Goal: Task Accomplishment & Management: Use online tool/utility

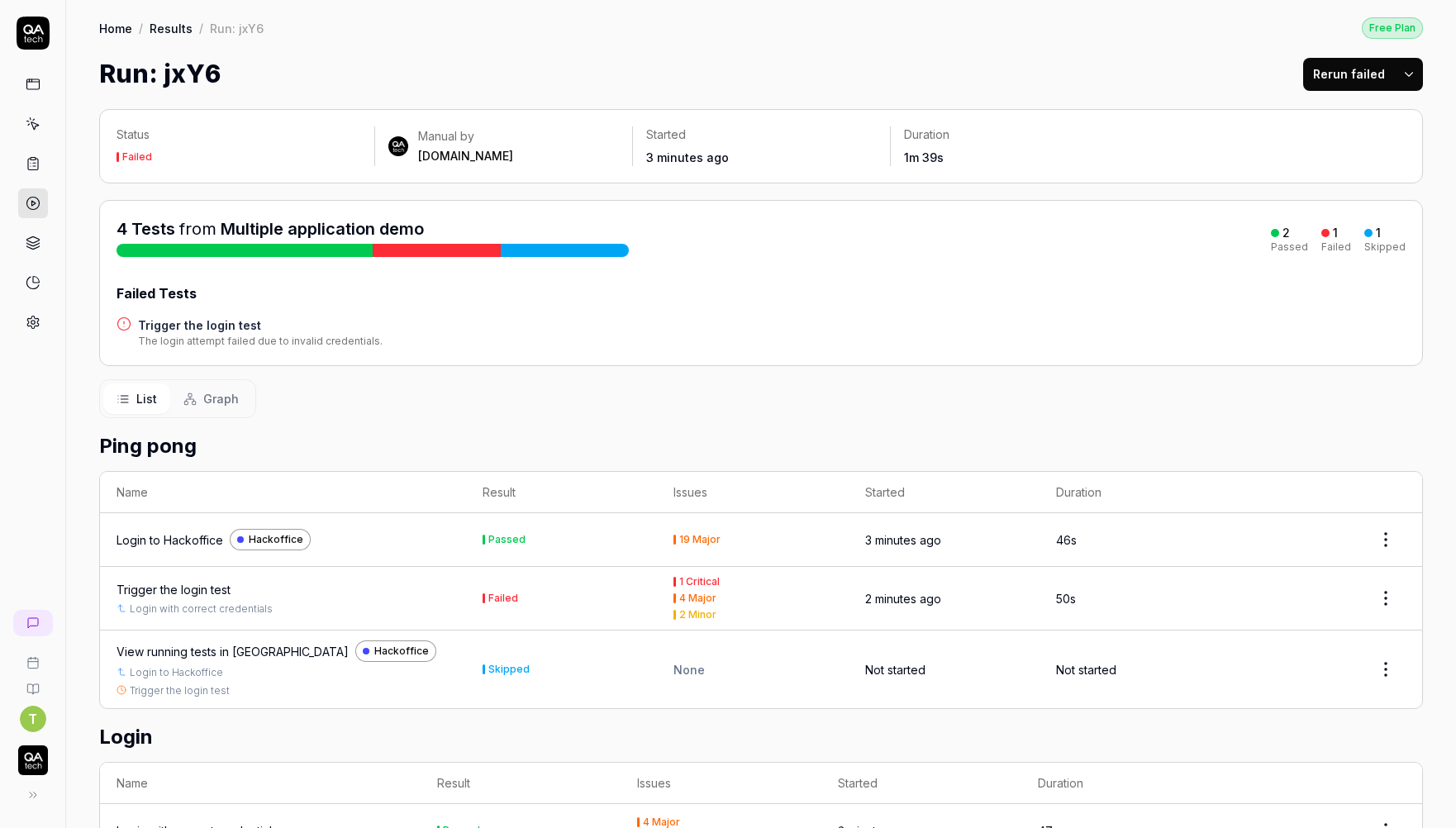
click at [201, 395] on button "Graph" at bounding box center [211, 398] width 82 height 31
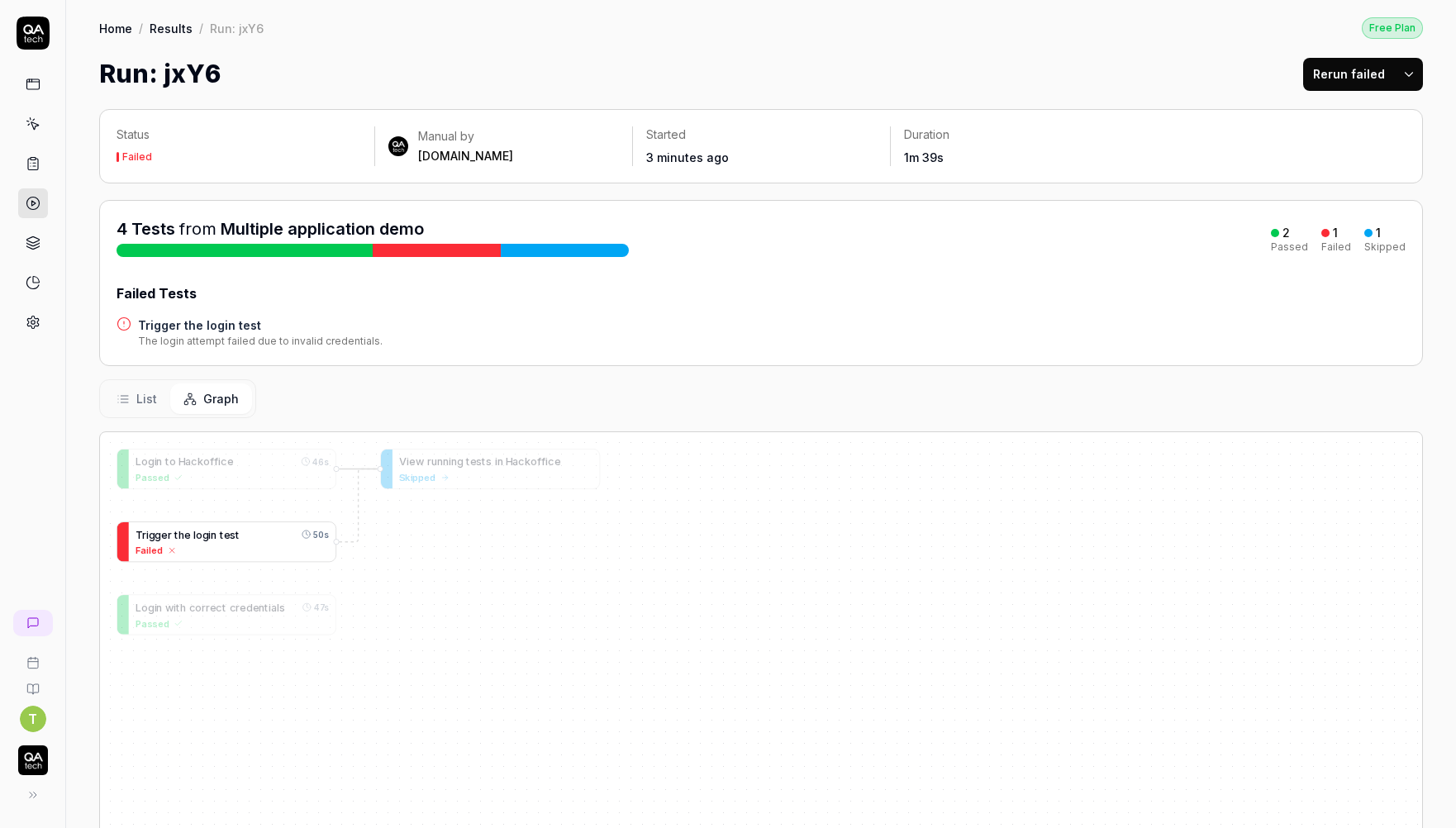
click at [213, 537] on span "n" at bounding box center [214, 534] width 6 height 12
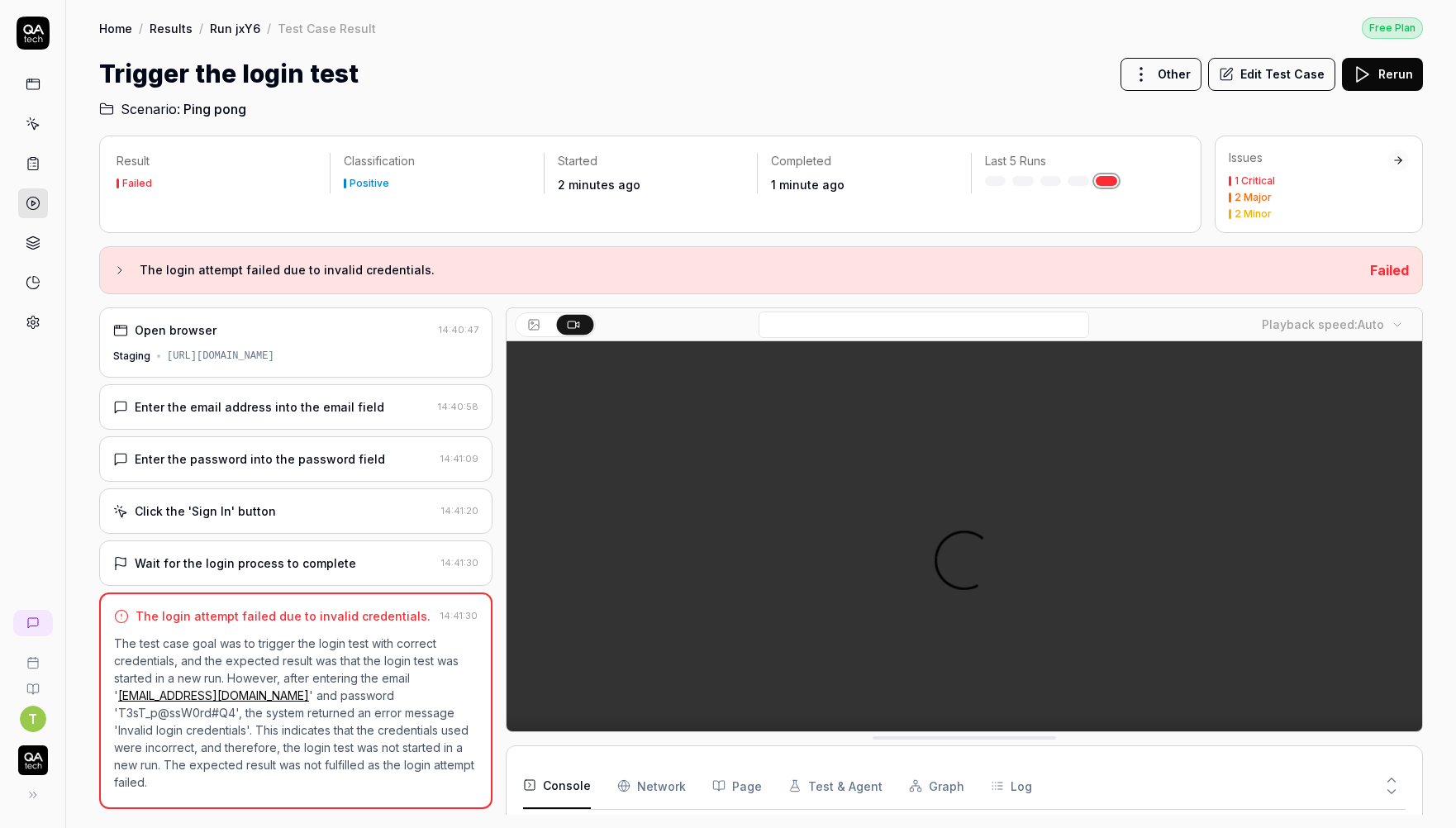
scroll to position [79, 0]
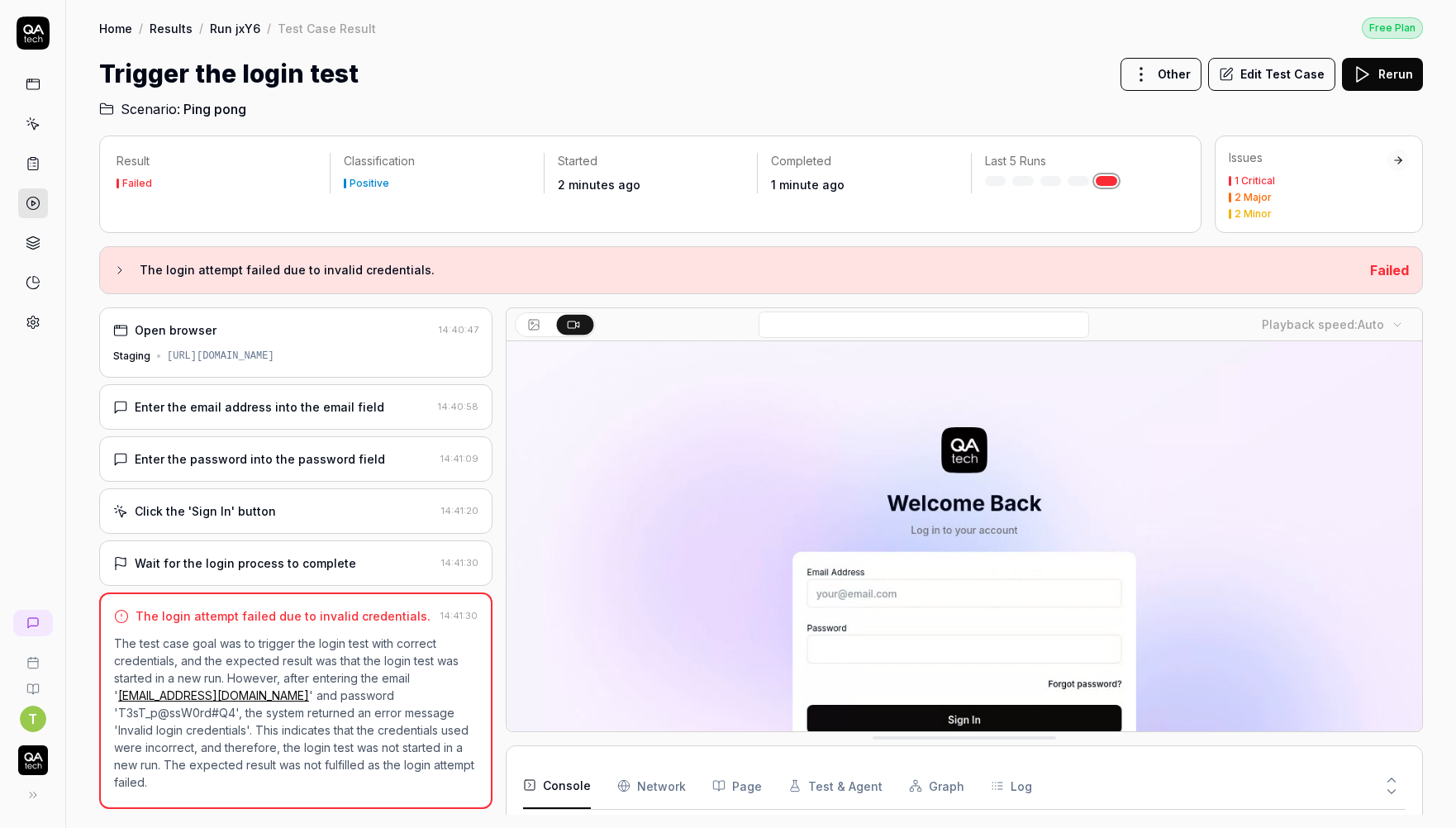
click at [396, 275] on h3 "The login attempt failed due to invalid credentials." at bounding box center [748, 270] width 1218 height 19
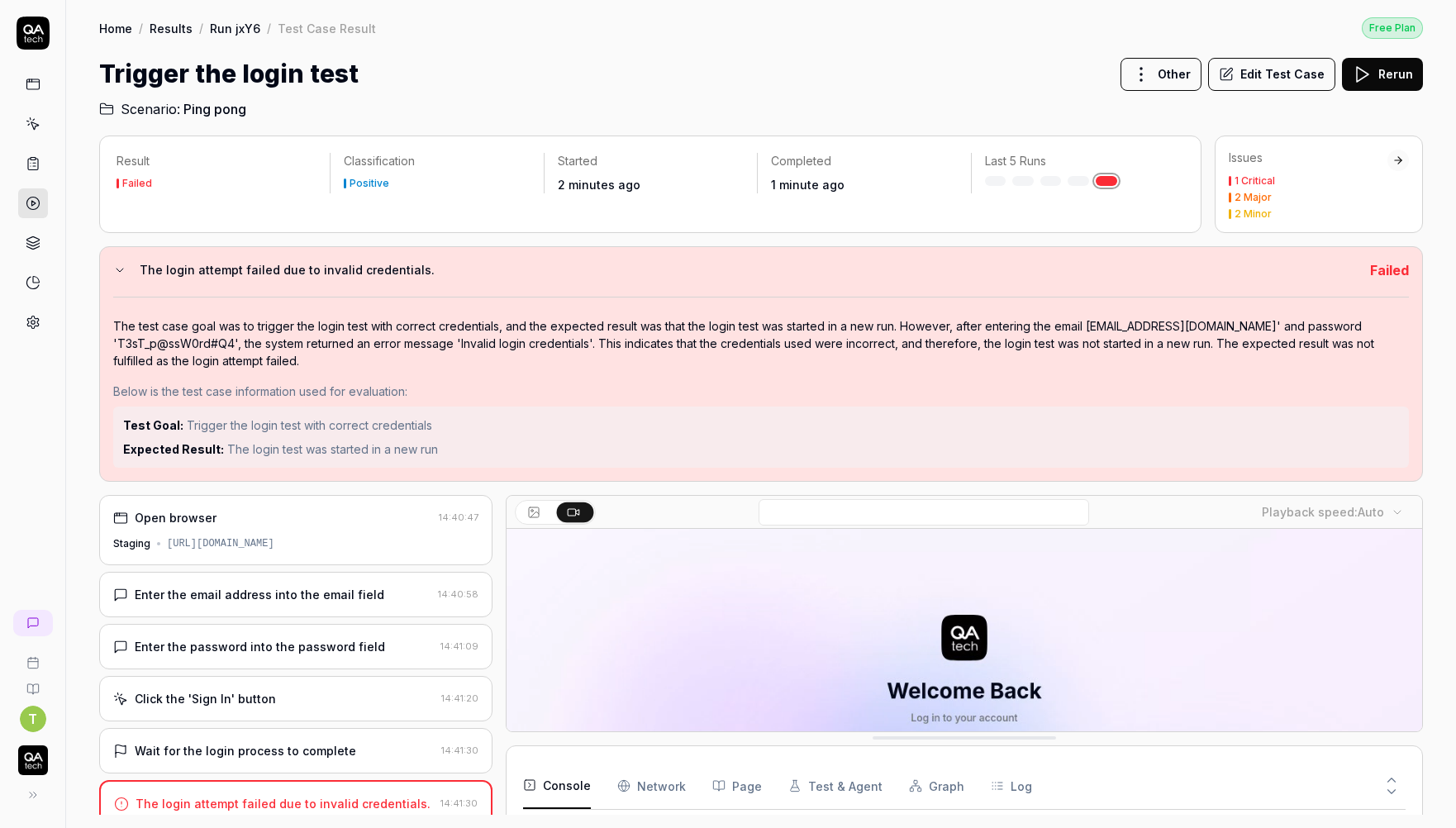
click at [393, 275] on h3 "The login attempt failed due to invalid credentials." at bounding box center [748, 270] width 1218 height 19
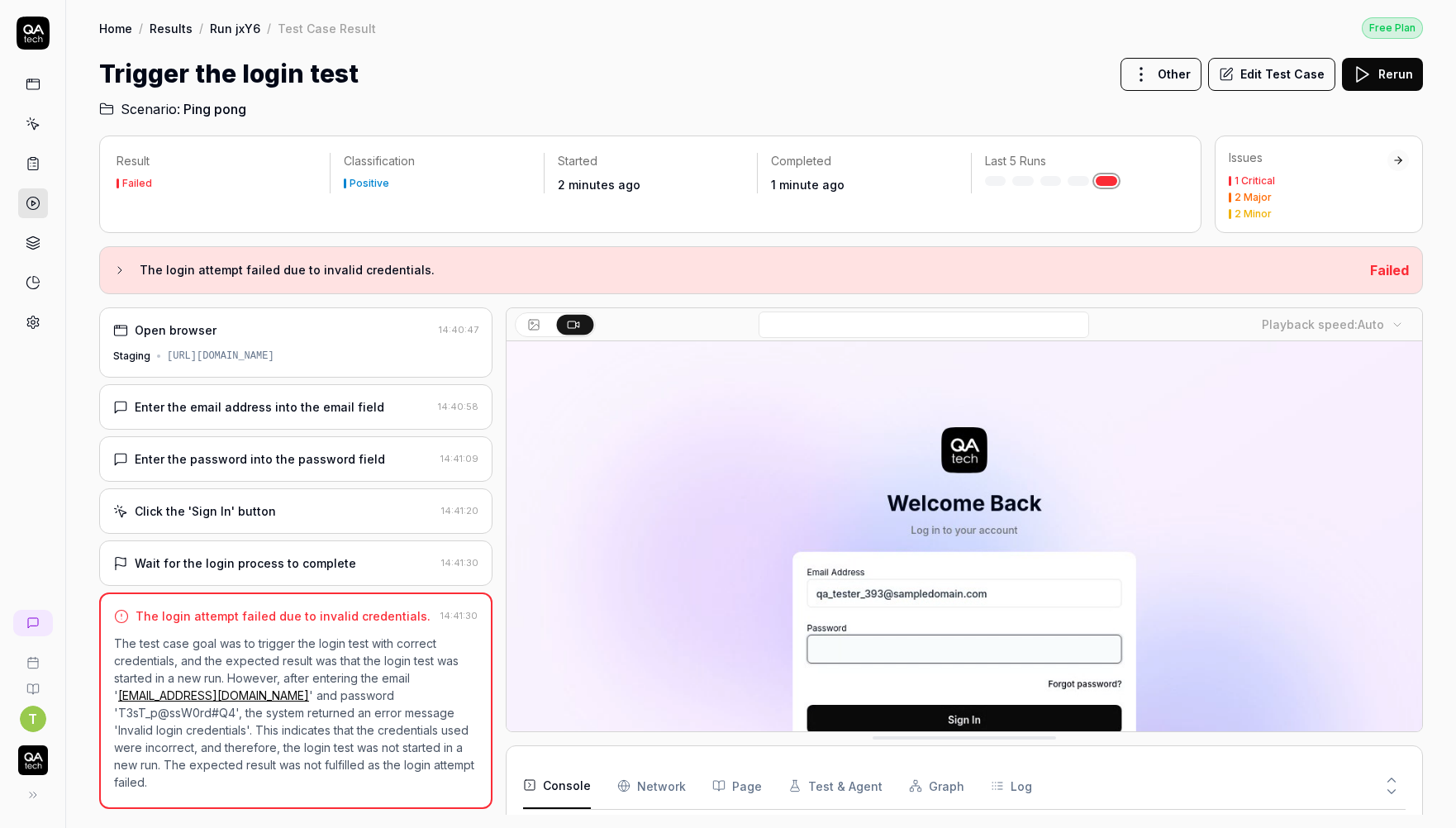
click at [1282, 70] on button "Edit Test Case" at bounding box center [1271, 74] width 127 height 33
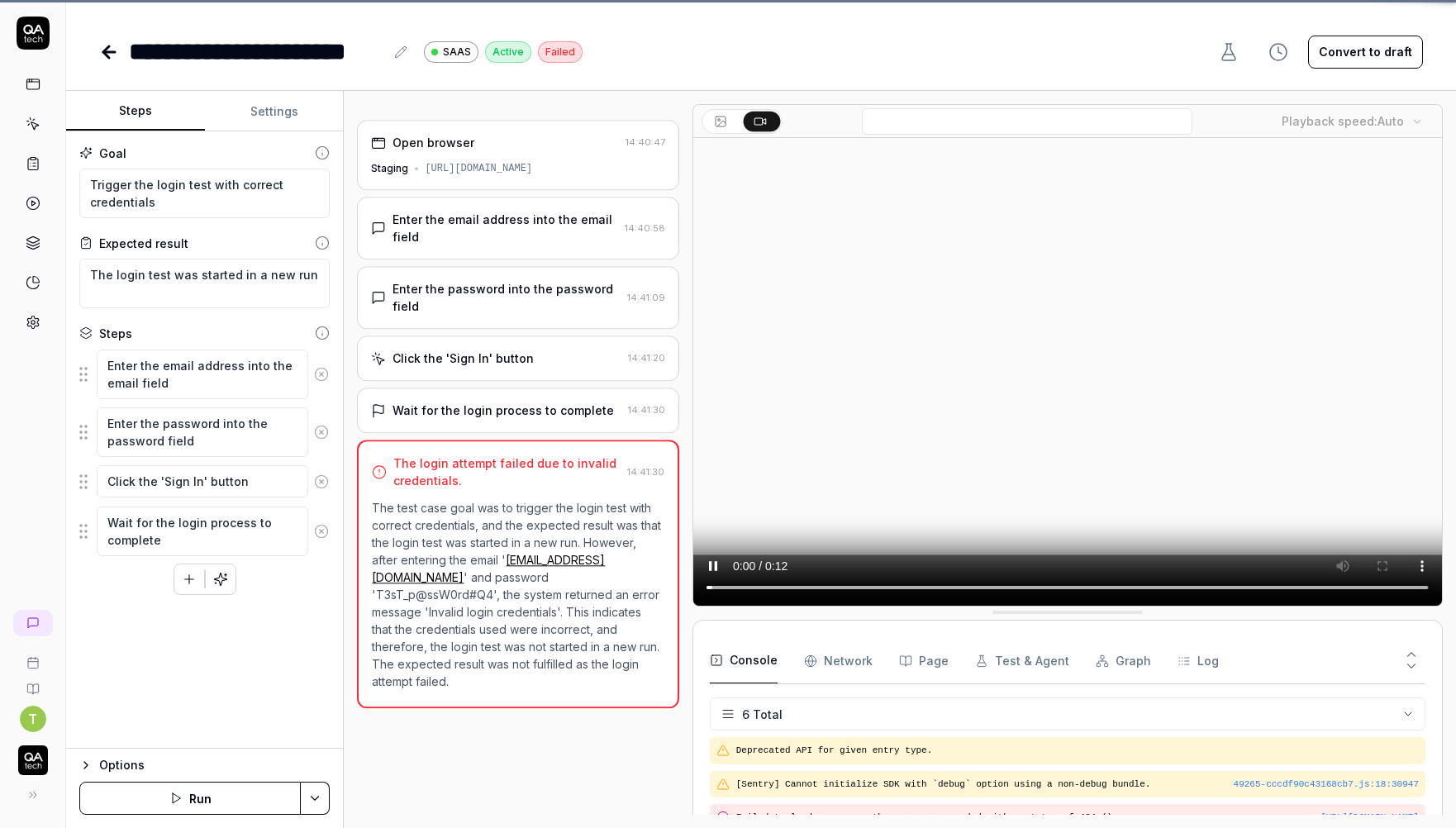
scroll to position [79, 0]
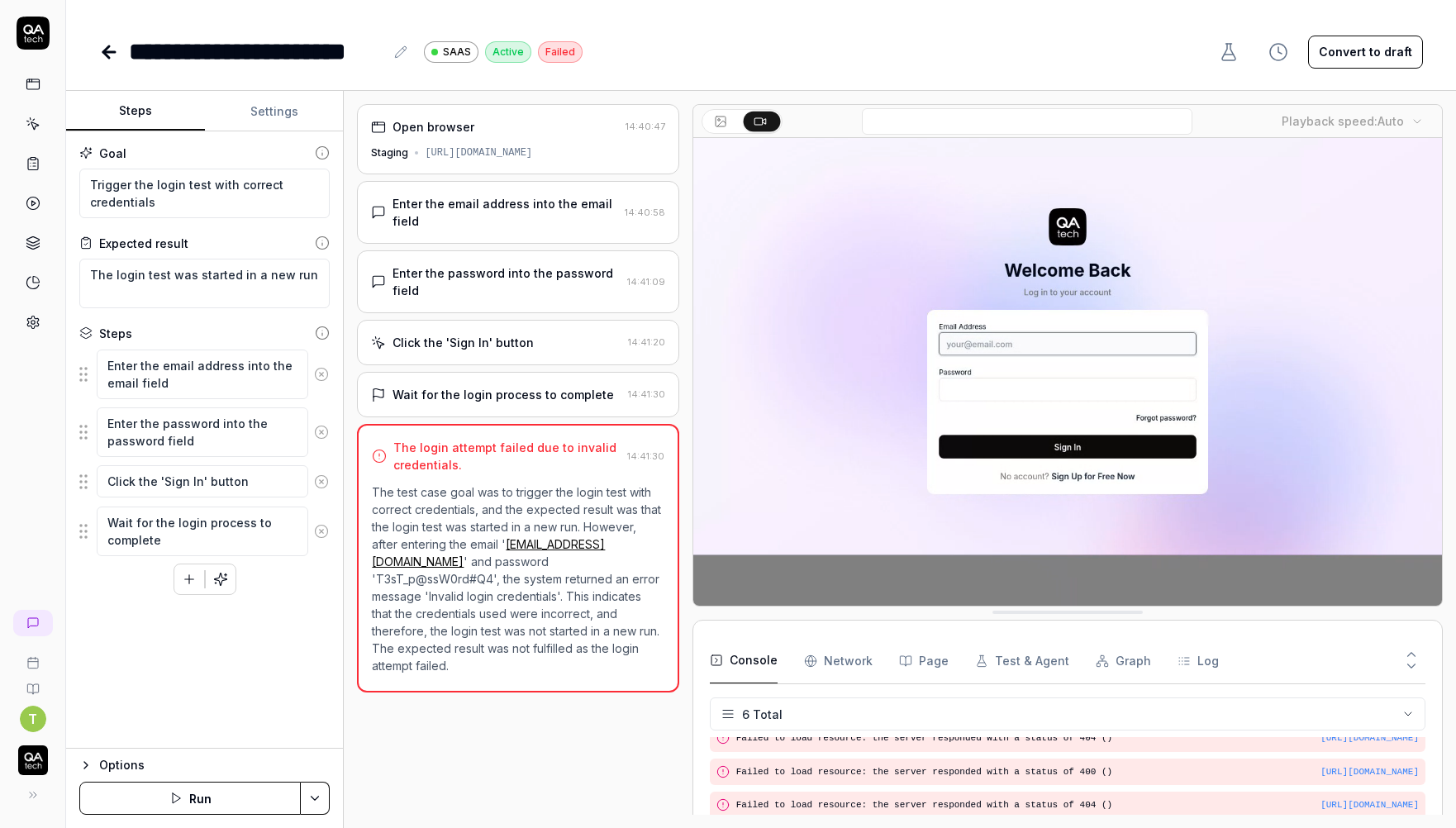
type textarea "*"
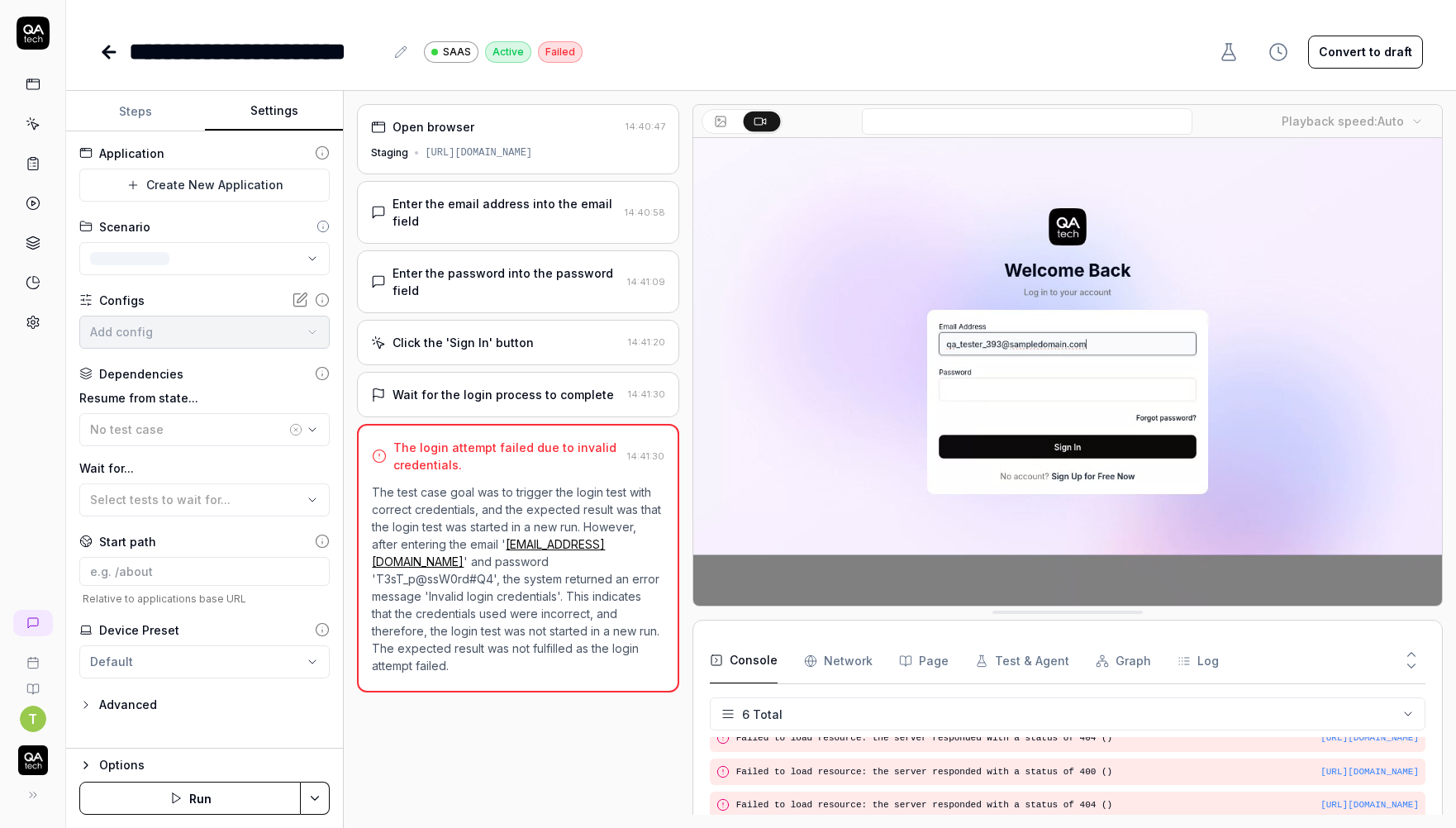
click at [274, 112] on button "Settings" at bounding box center [274, 111] width 139 height 40
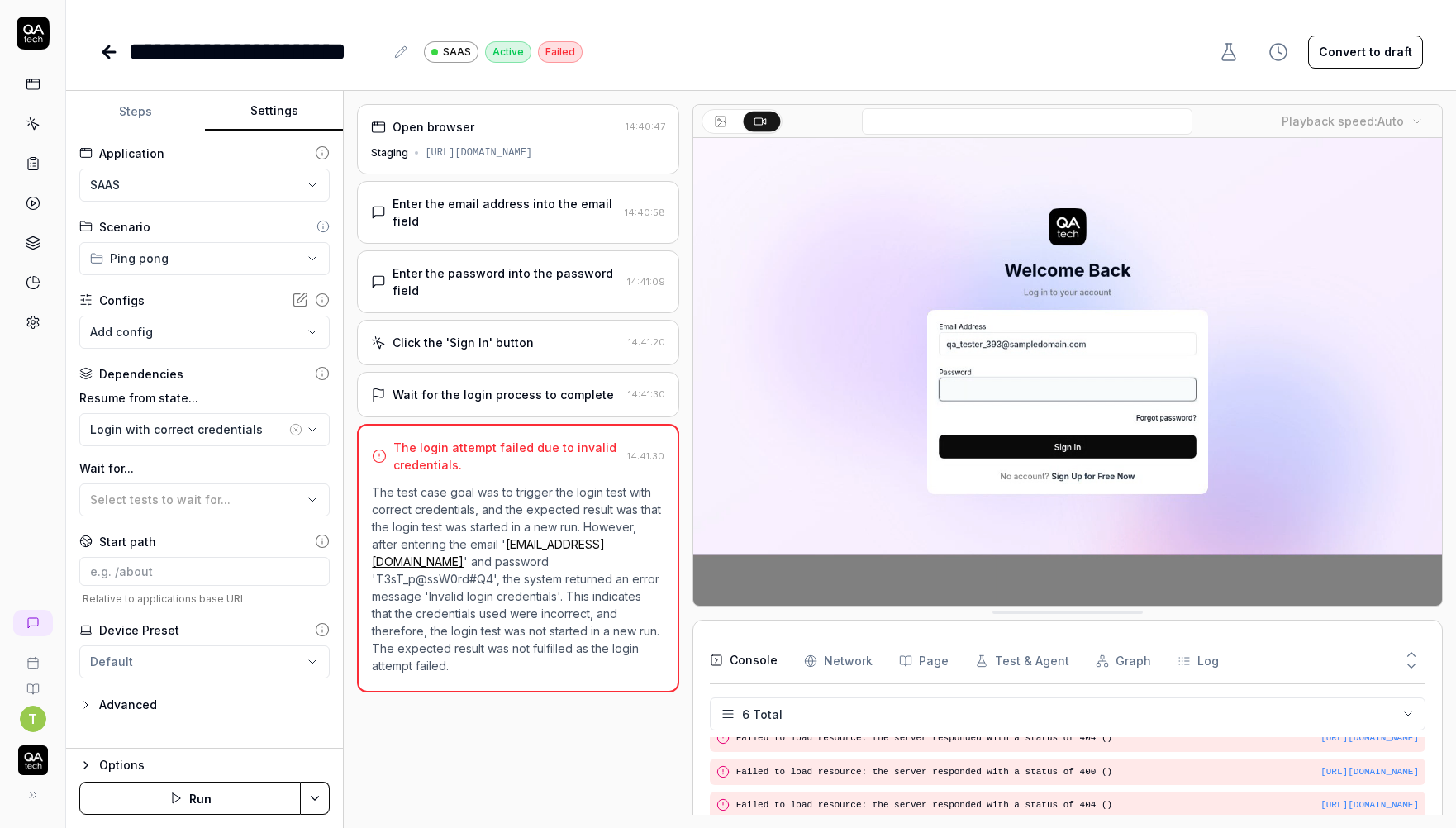
click at [220, 798] on button "Run" at bounding box center [190, 797] width 222 height 33
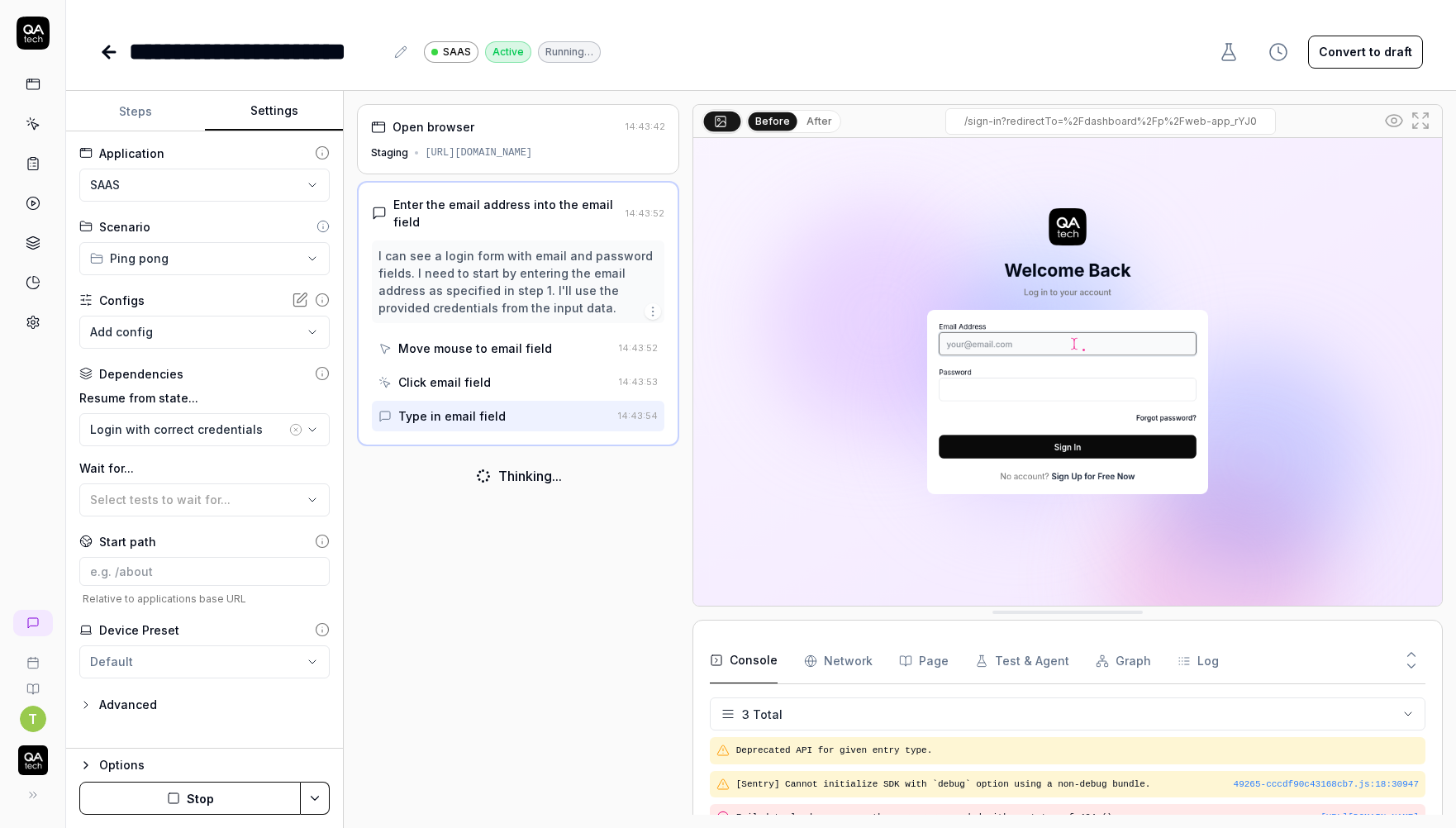
click at [977, 214] on img at bounding box center [1067, 372] width 749 height 468
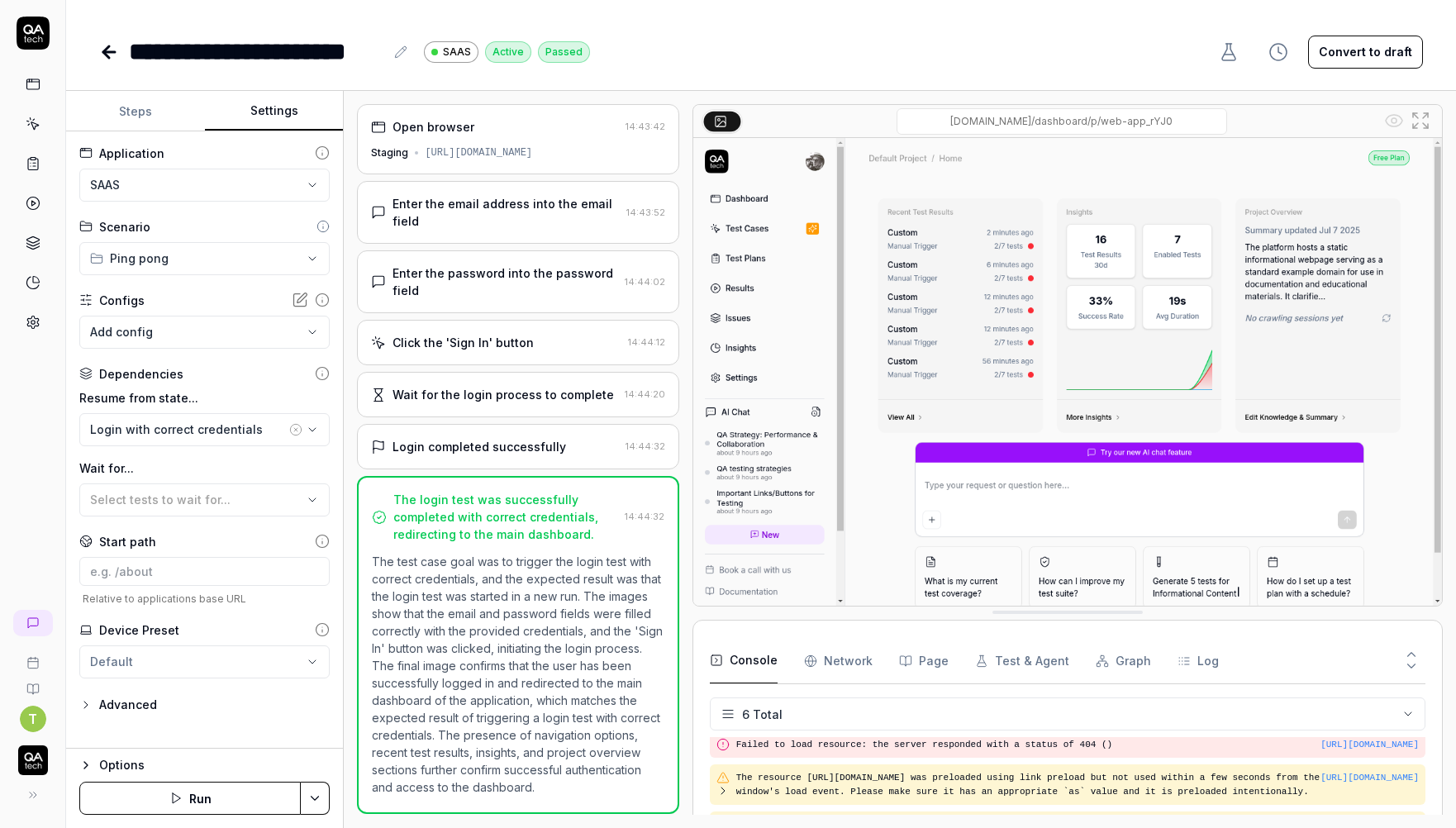
click at [986, 14] on div "**********" at bounding box center [761, 35] width 1390 height 71
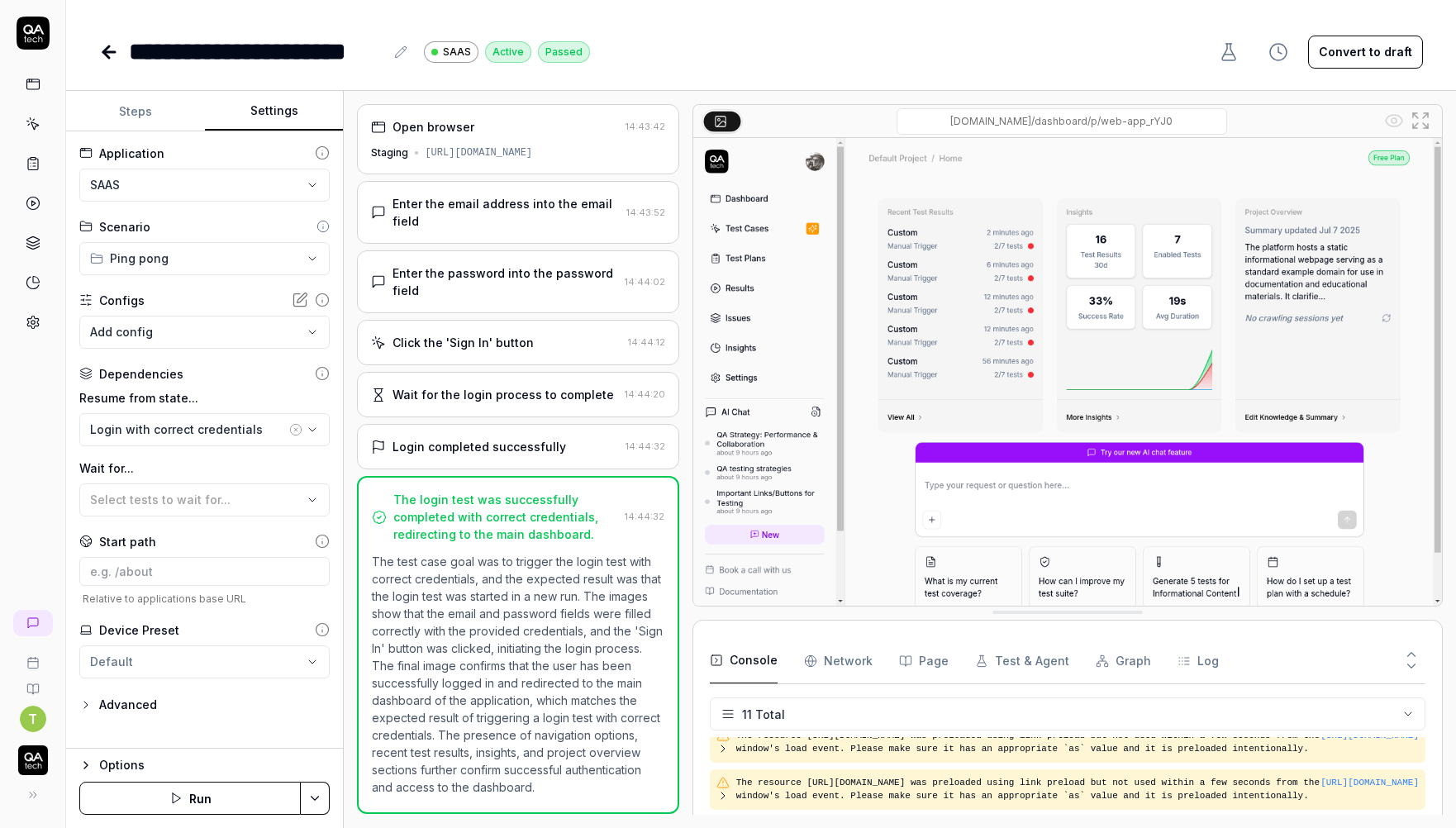
scroll to position [328, 0]
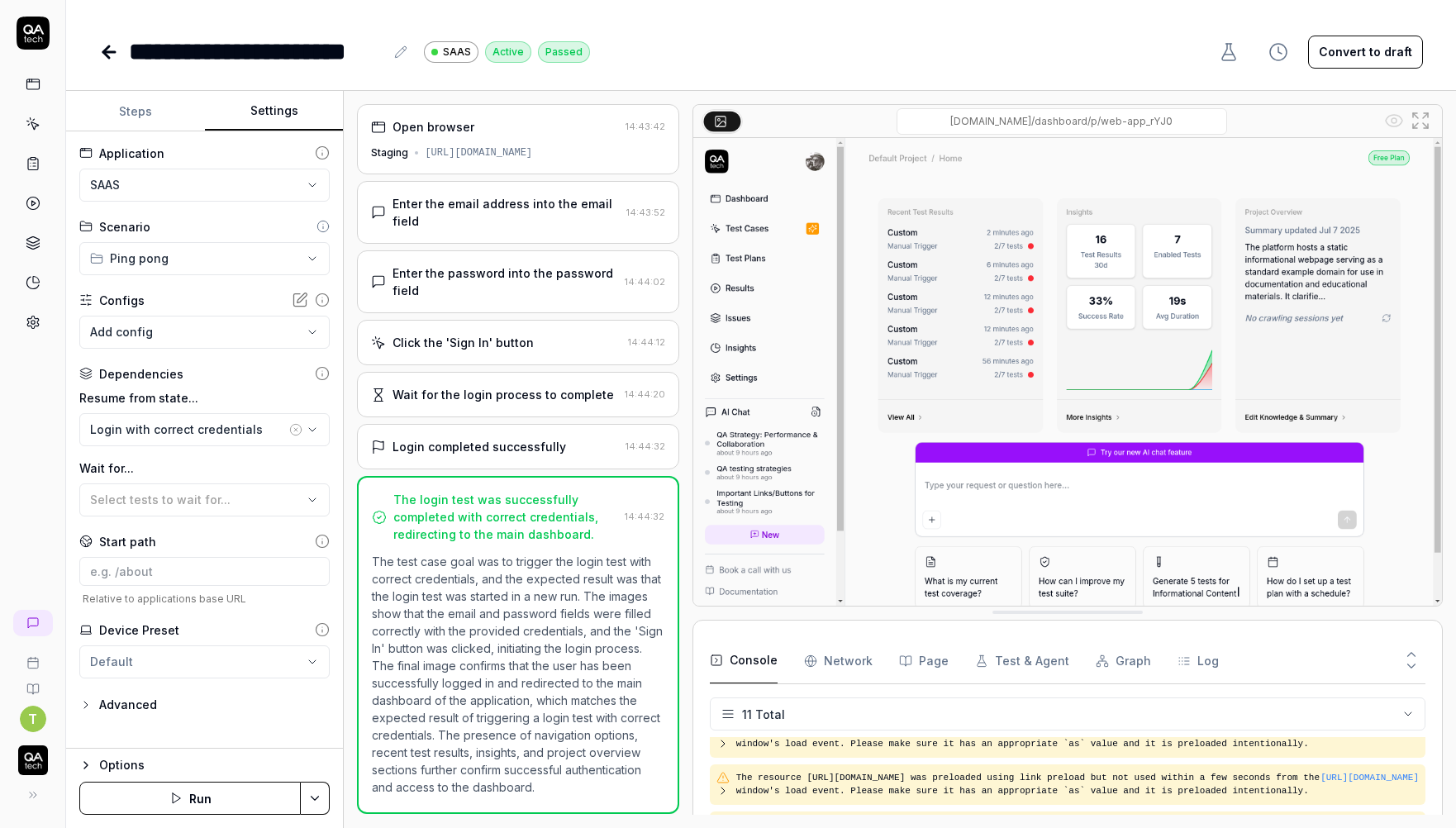
click at [116, 59] on icon at bounding box center [109, 52] width 19 height 19
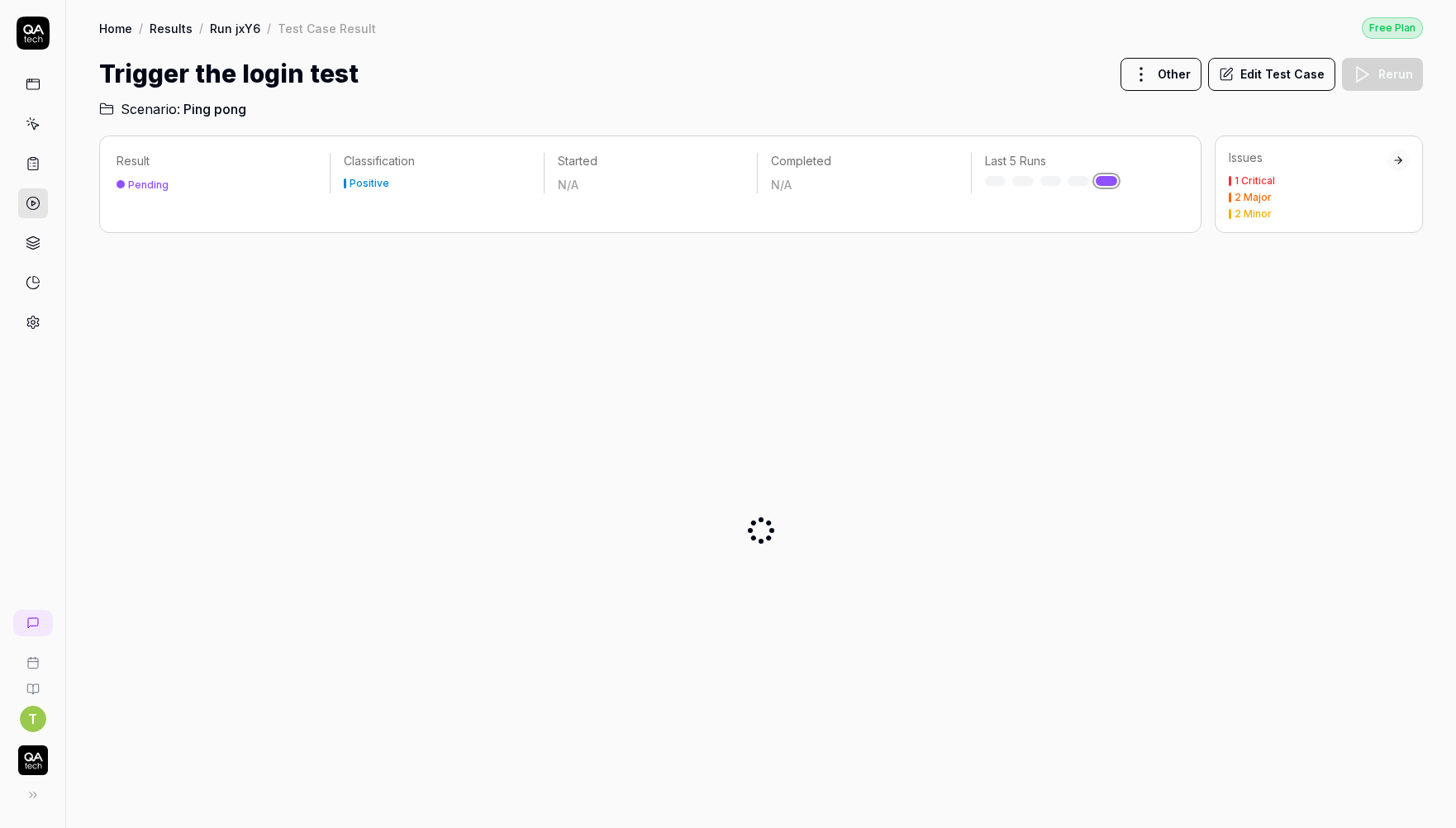
click at [577, 25] on div "Home / Results / Run jxY6 / Test Case Result Free Plan" at bounding box center [760, 27] width 1324 height 22
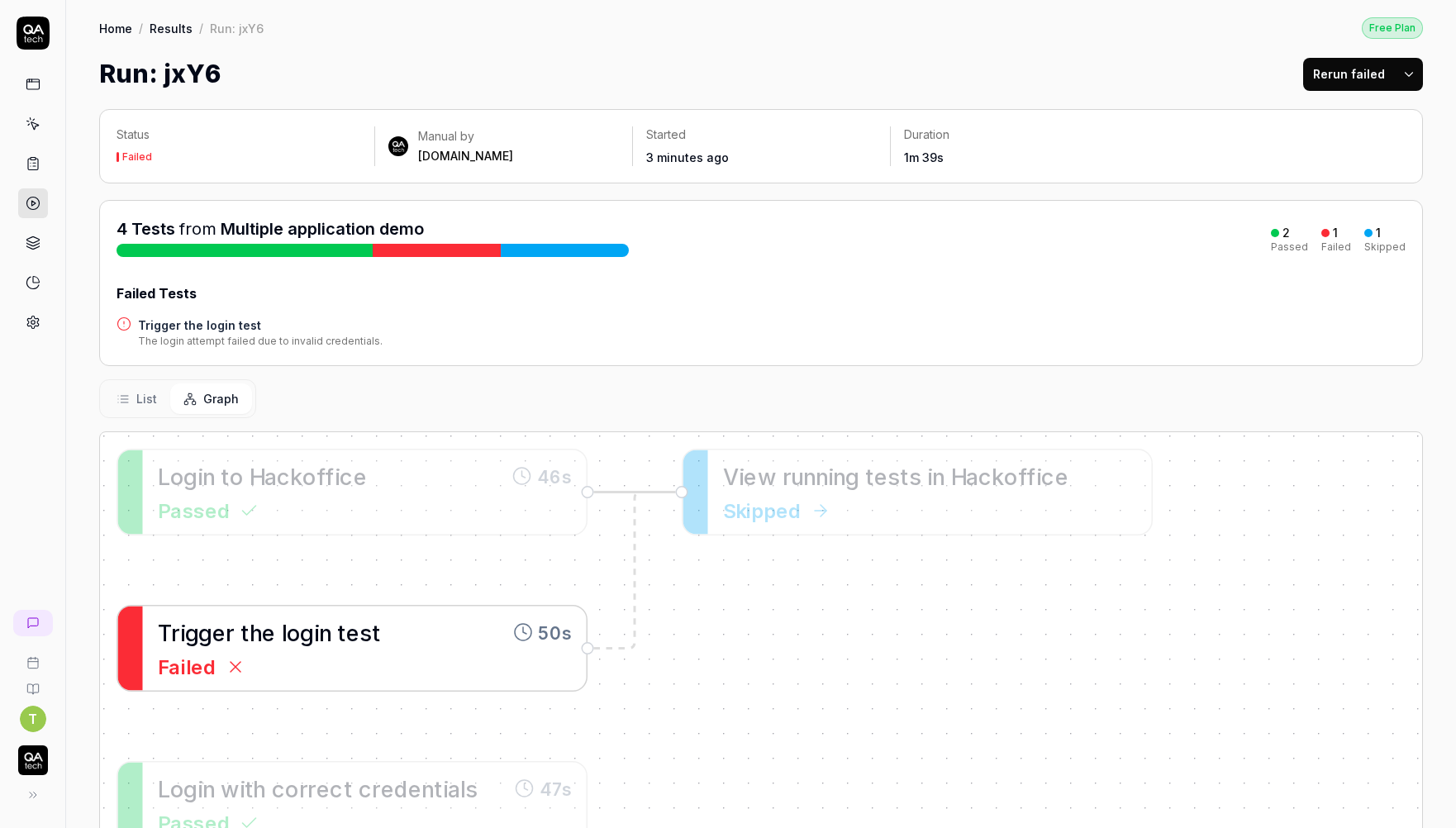
click at [284, 657] on div "Failed" at bounding box center [365, 666] width 414 height 30
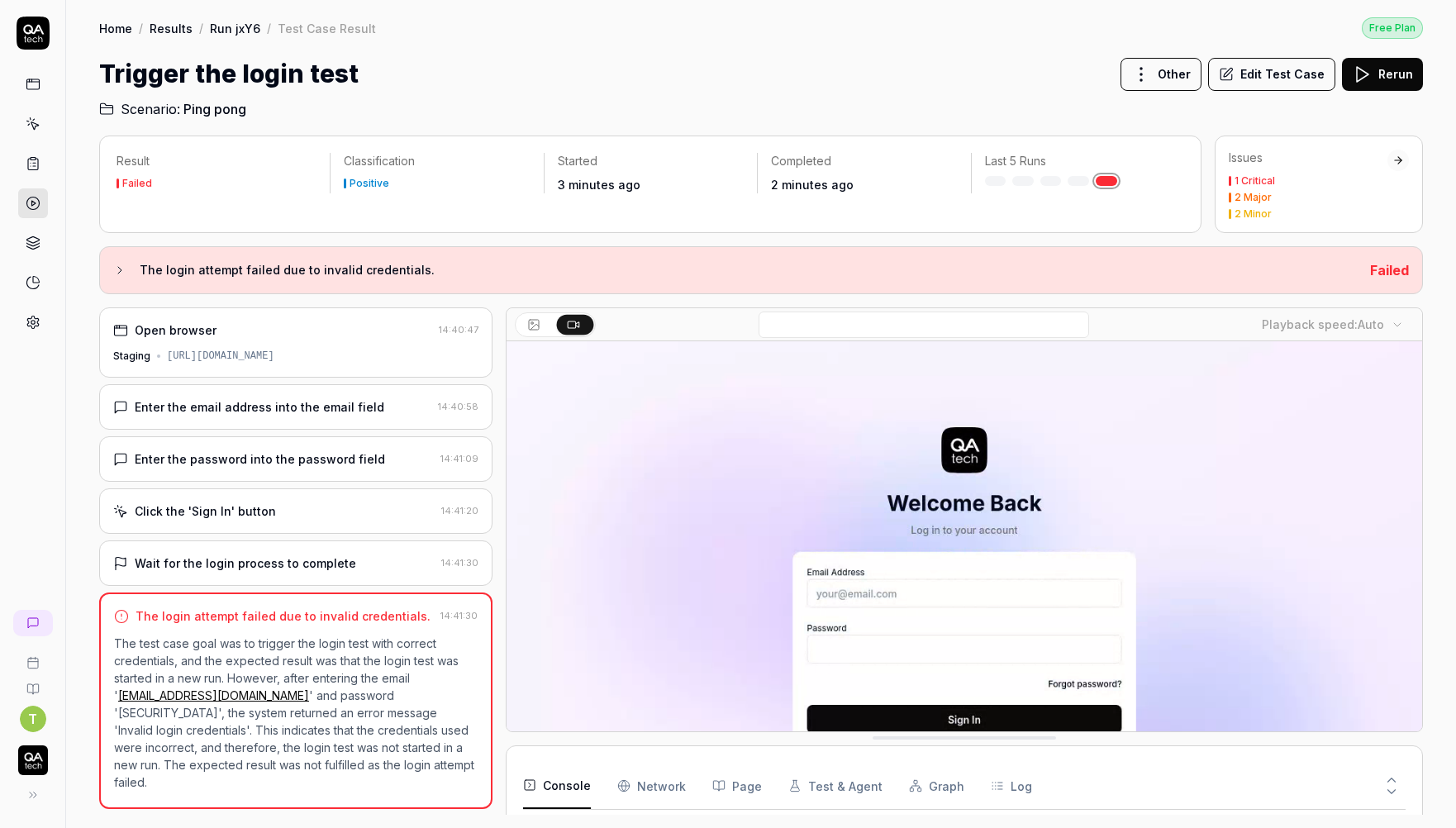
scroll to position [79, 0]
click at [275, 357] on div "[URL][DOMAIN_NAME]" at bounding box center [221, 356] width 108 height 15
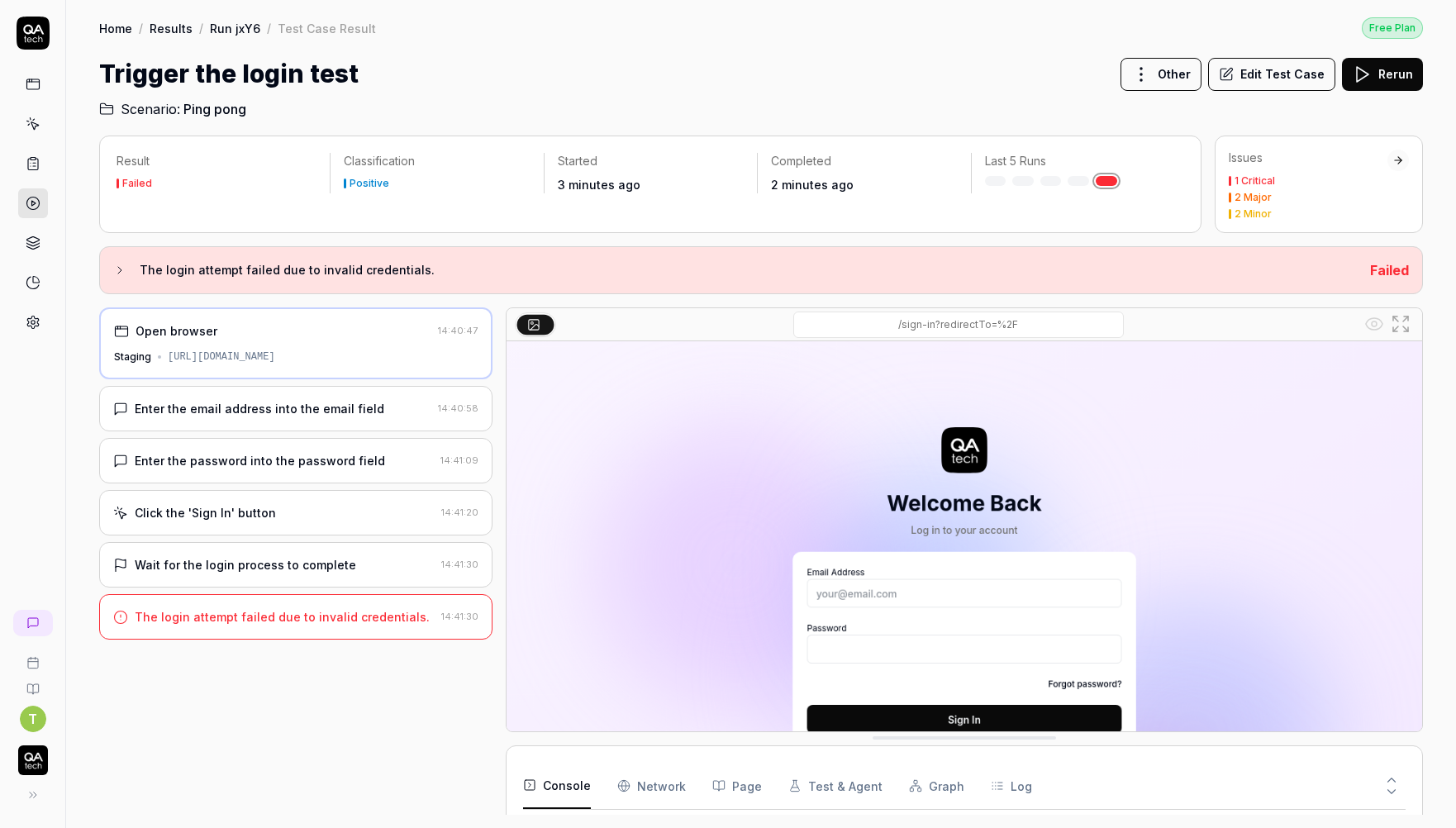
click at [241, 275] on h3 "The login attempt failed due to invalid credentials." at bounding box center [748, 270] width 1218 height 19
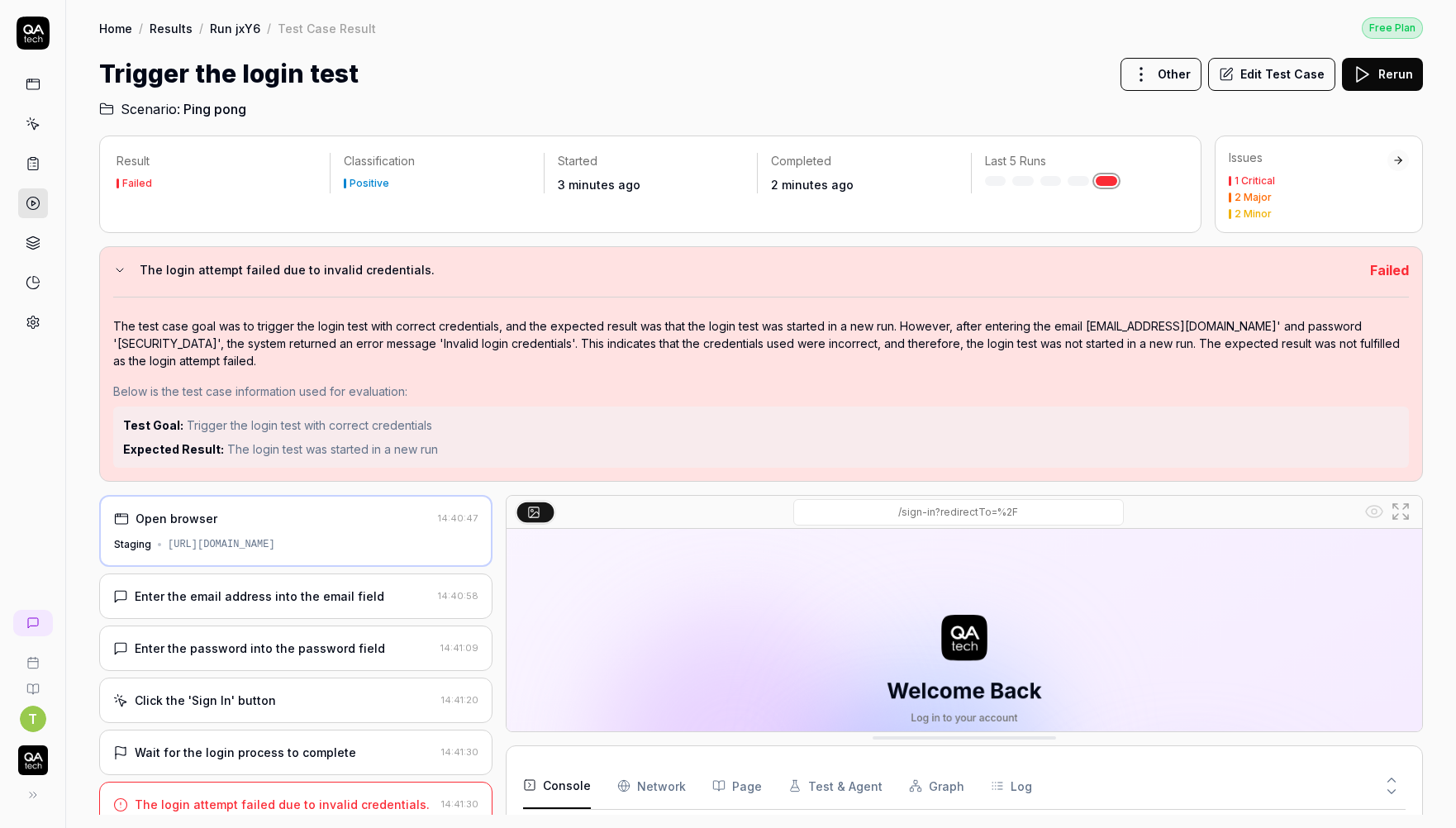
click at [241, 275] on h3 "The login attempt failed due to invalid credentials." at bounding box center [748, 270] width 1218 height 19
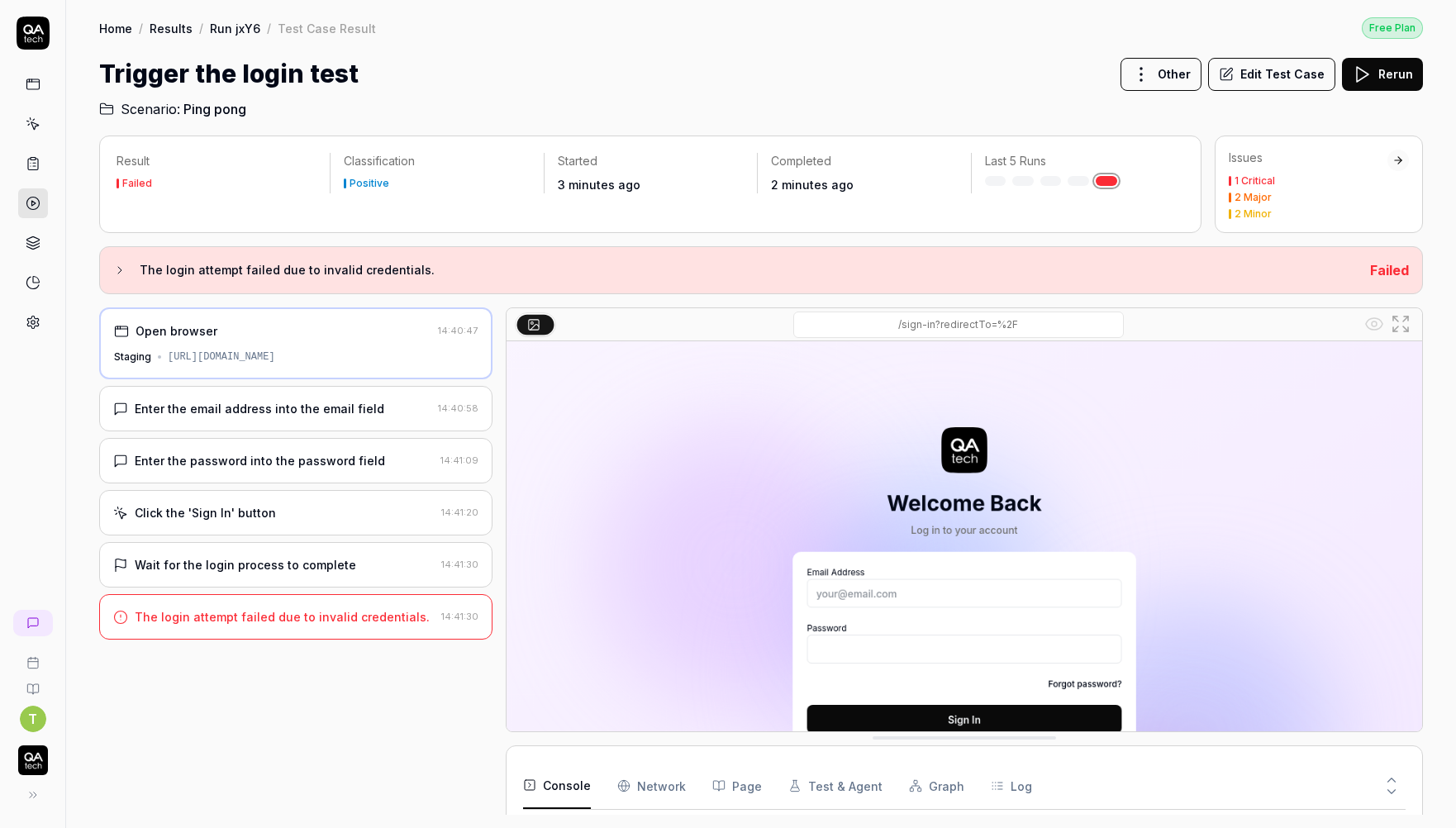
click at [235, 275] on h3 "The login attempt failed due to invalid credentials." at bounding box center [748, 270] width 1218 height 19
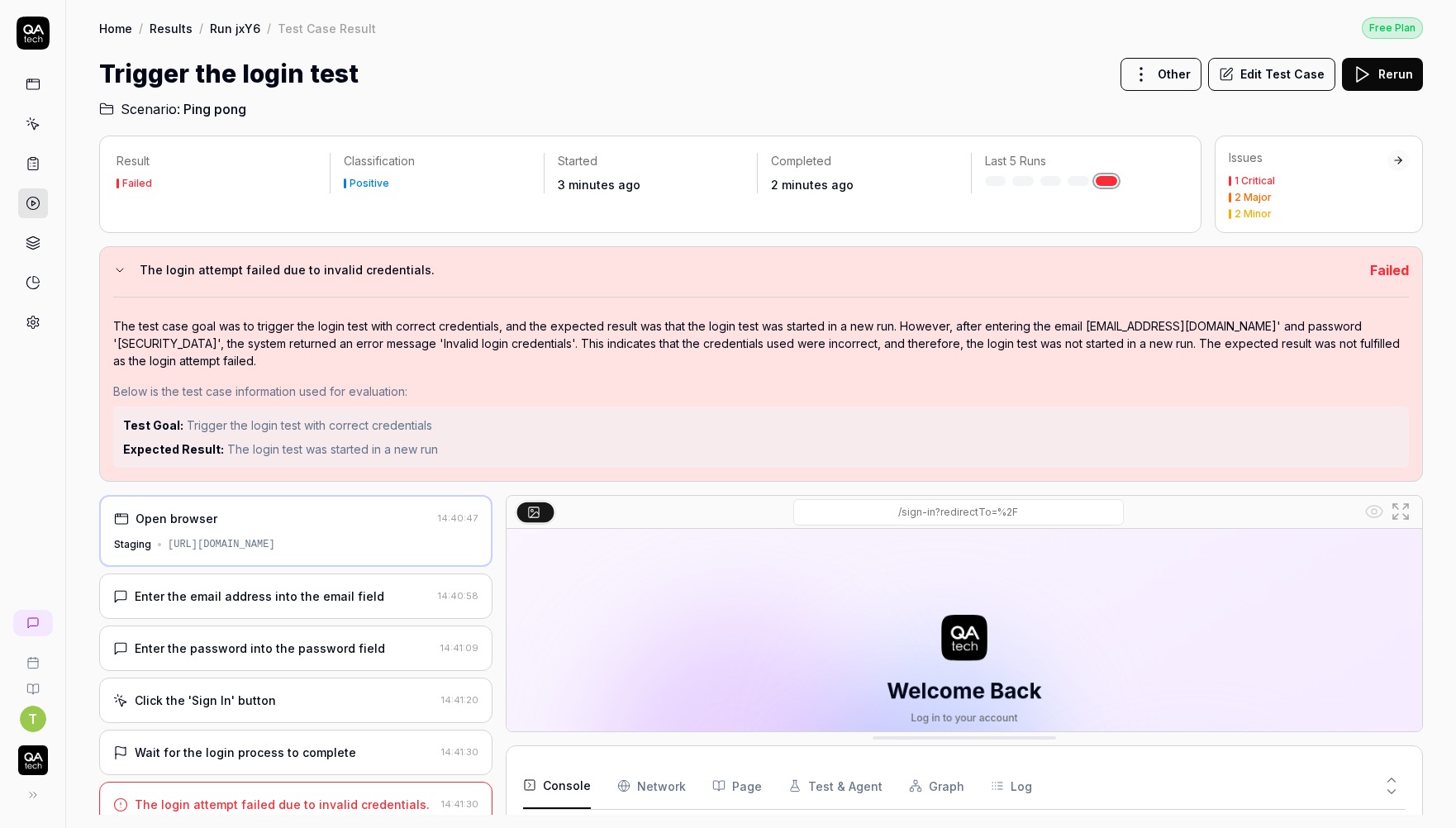
click at [223, 265] on h3 "The login attempt failed due to invalid credentials." at bounding box center [748, 270] width 1218 height 19
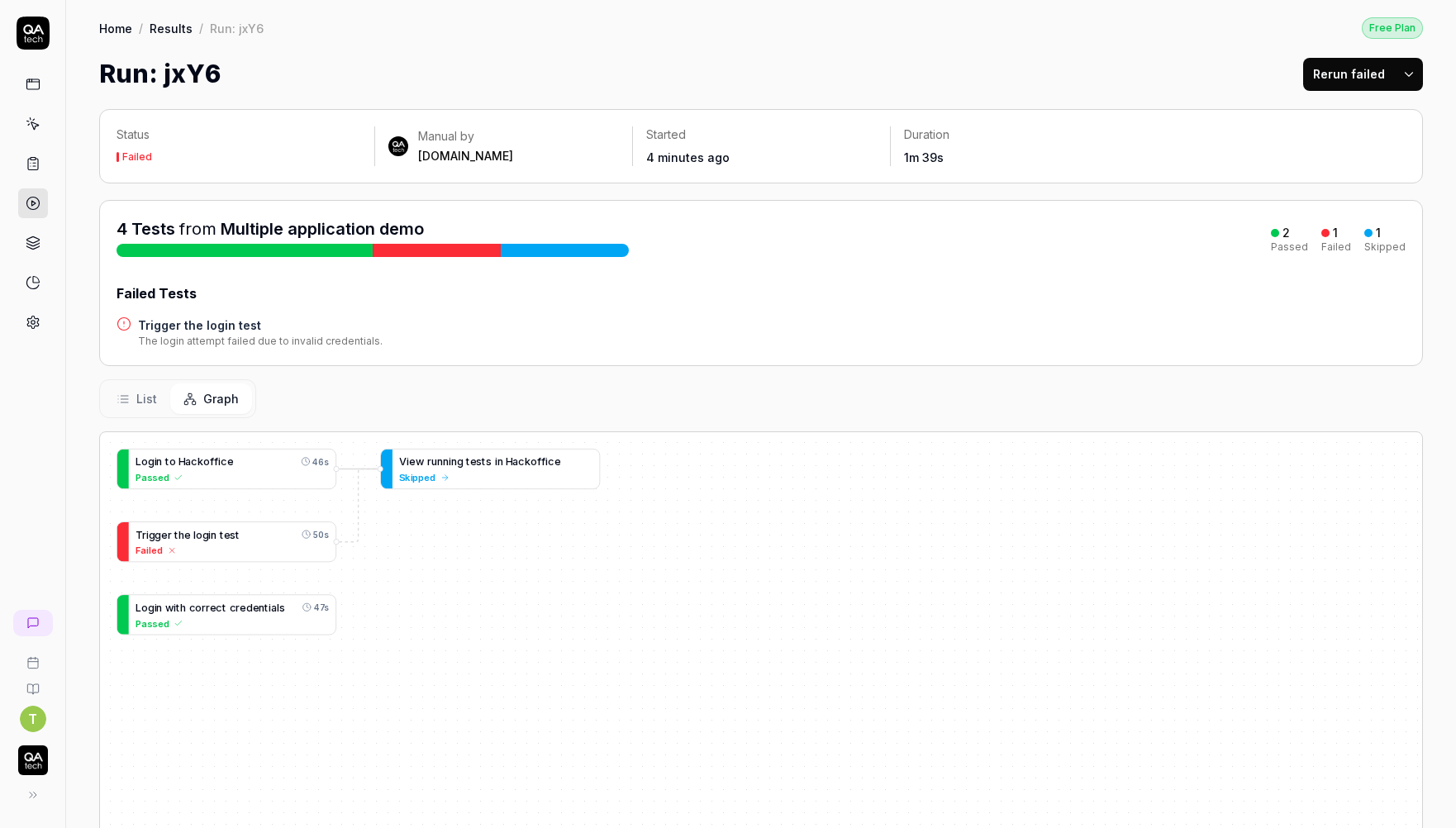
click at [1399, 75] on html "T Home / Results / Run: jxY6 Free Plan Home / Results / Run: jxY6 Free Plan Run…" at bounding box center [728, 414] width 1456 height 828
click at [1369, 111] on div "Rerun all" at bounding box center [1345, 115] width 131 height 36
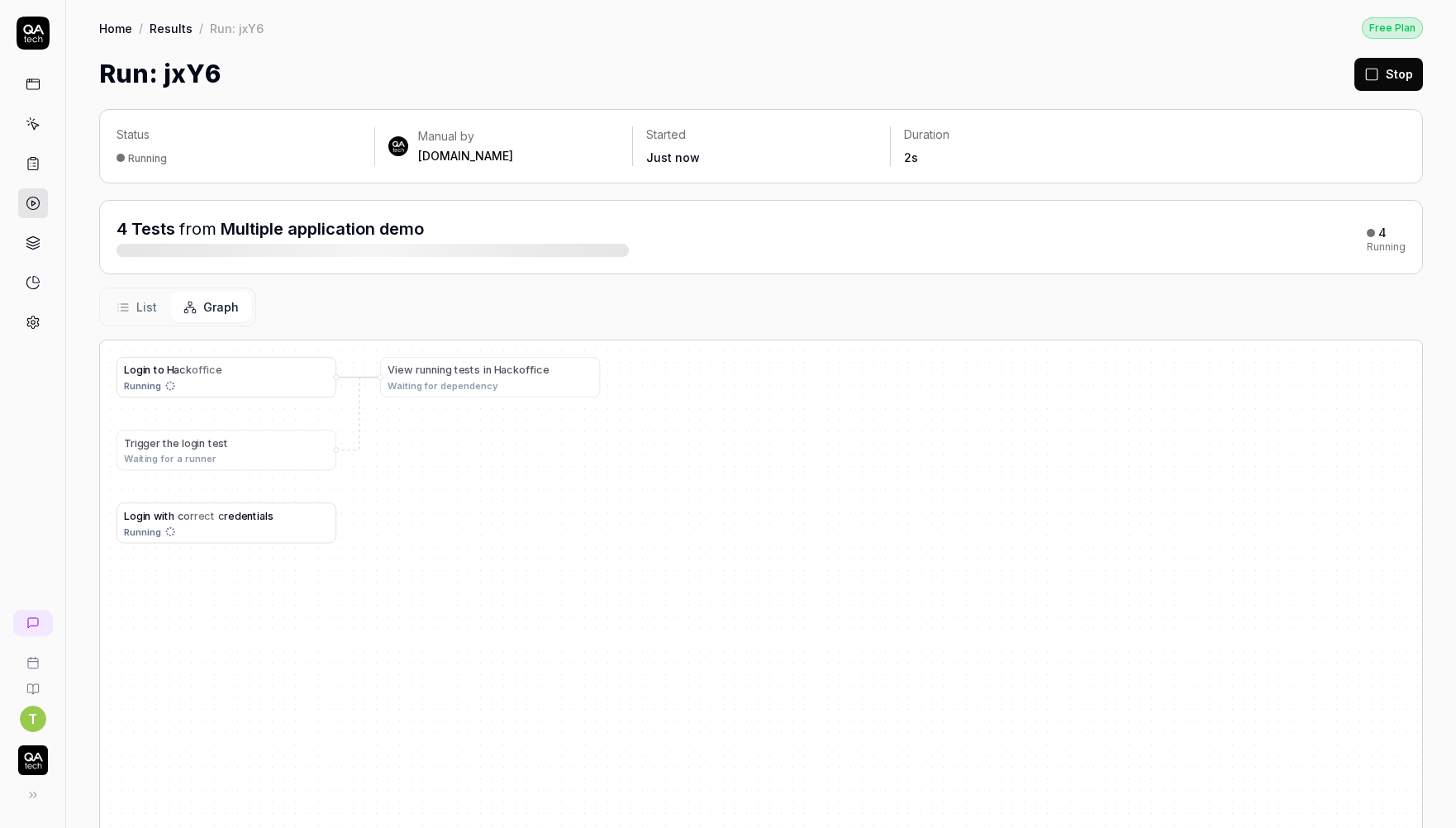
click at [137, 306] on span "List" at bounding box center [146, 307] width 20 height 18
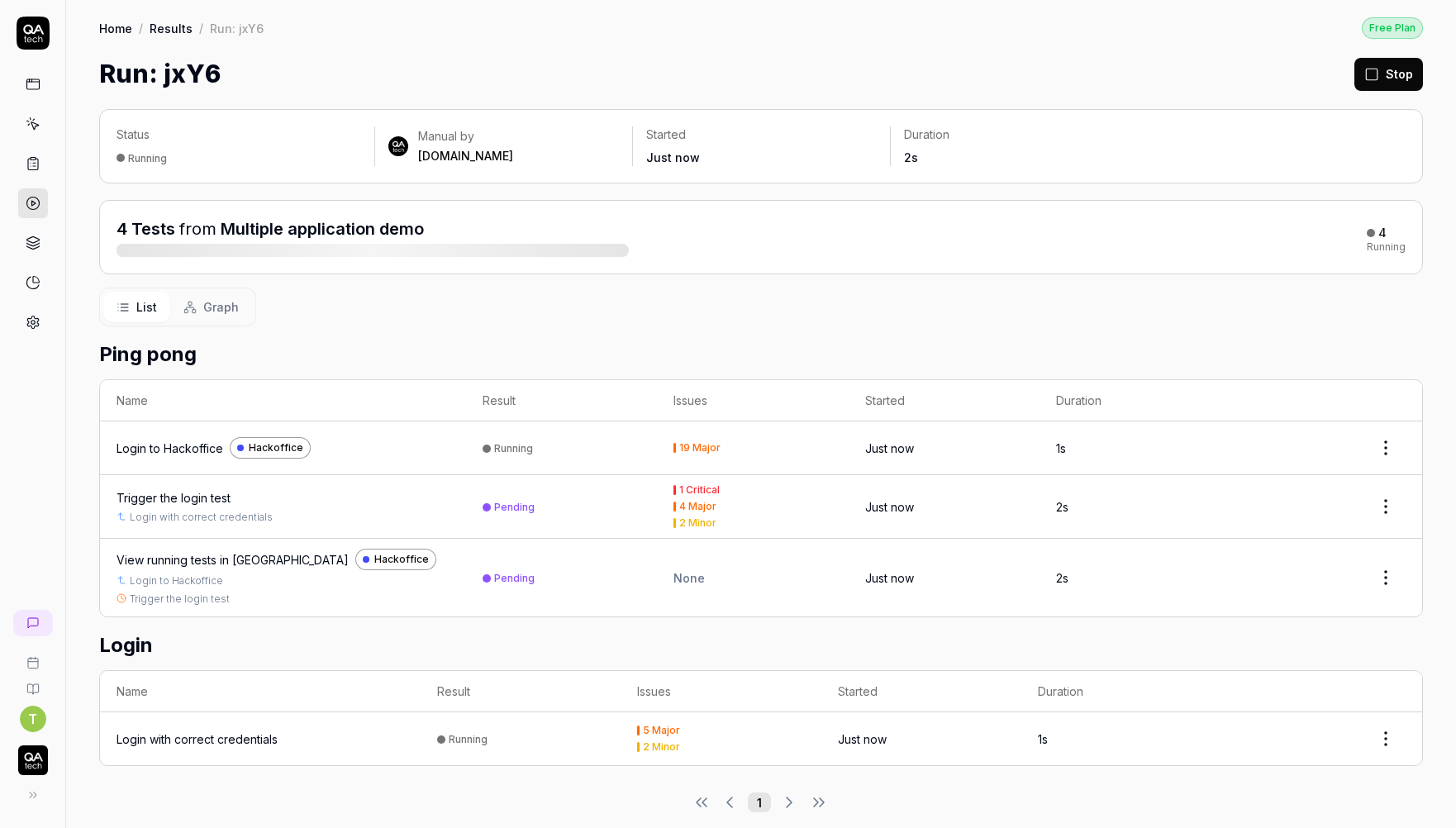
scroll to position [11, 0]
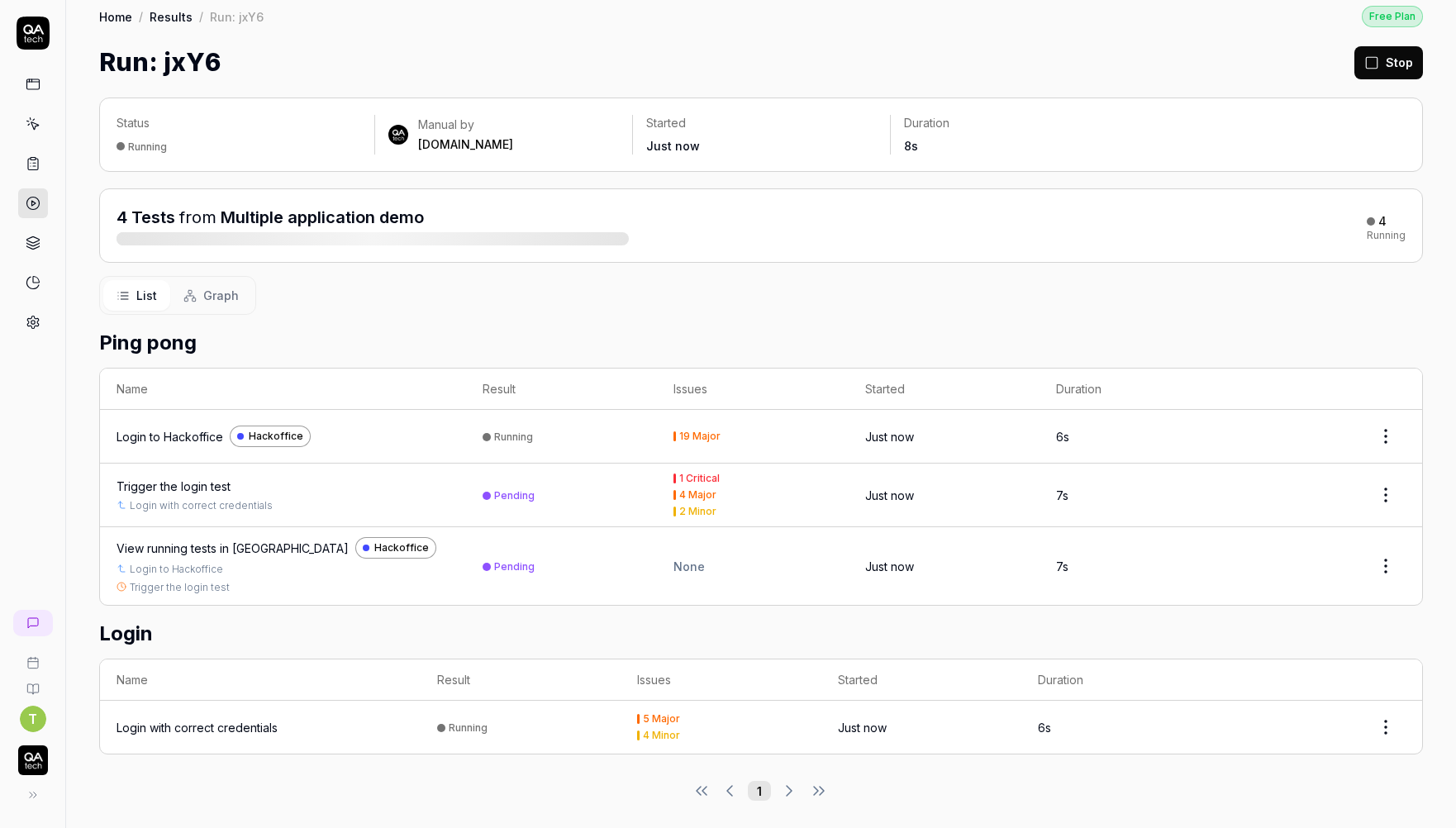
click at [199, 303] on button "Graph" at bounding box center [211, 295] width 82 height 31
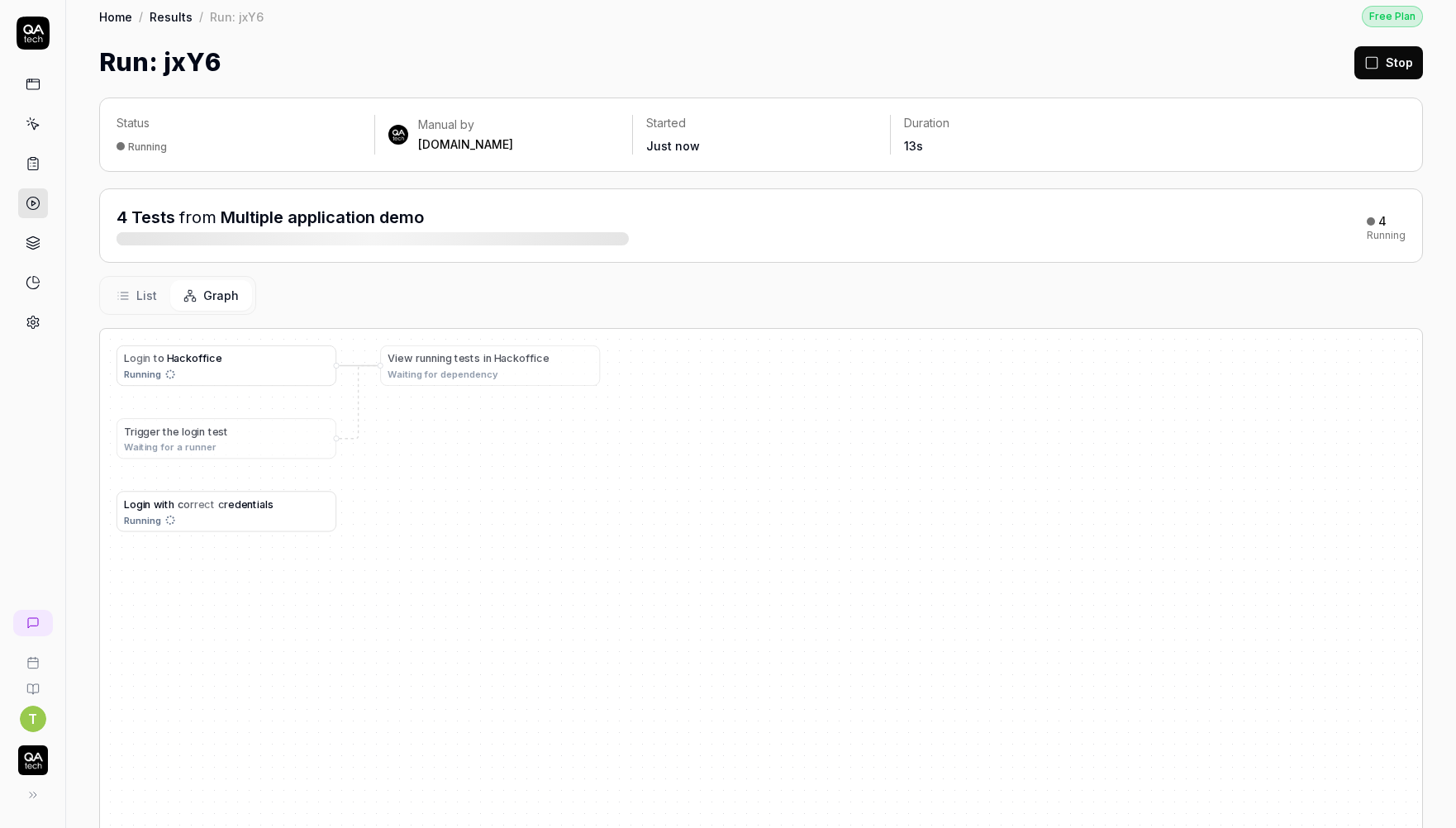
click at [142, 290] on span "List" at bounding box center [146, 296] width 20 height 18
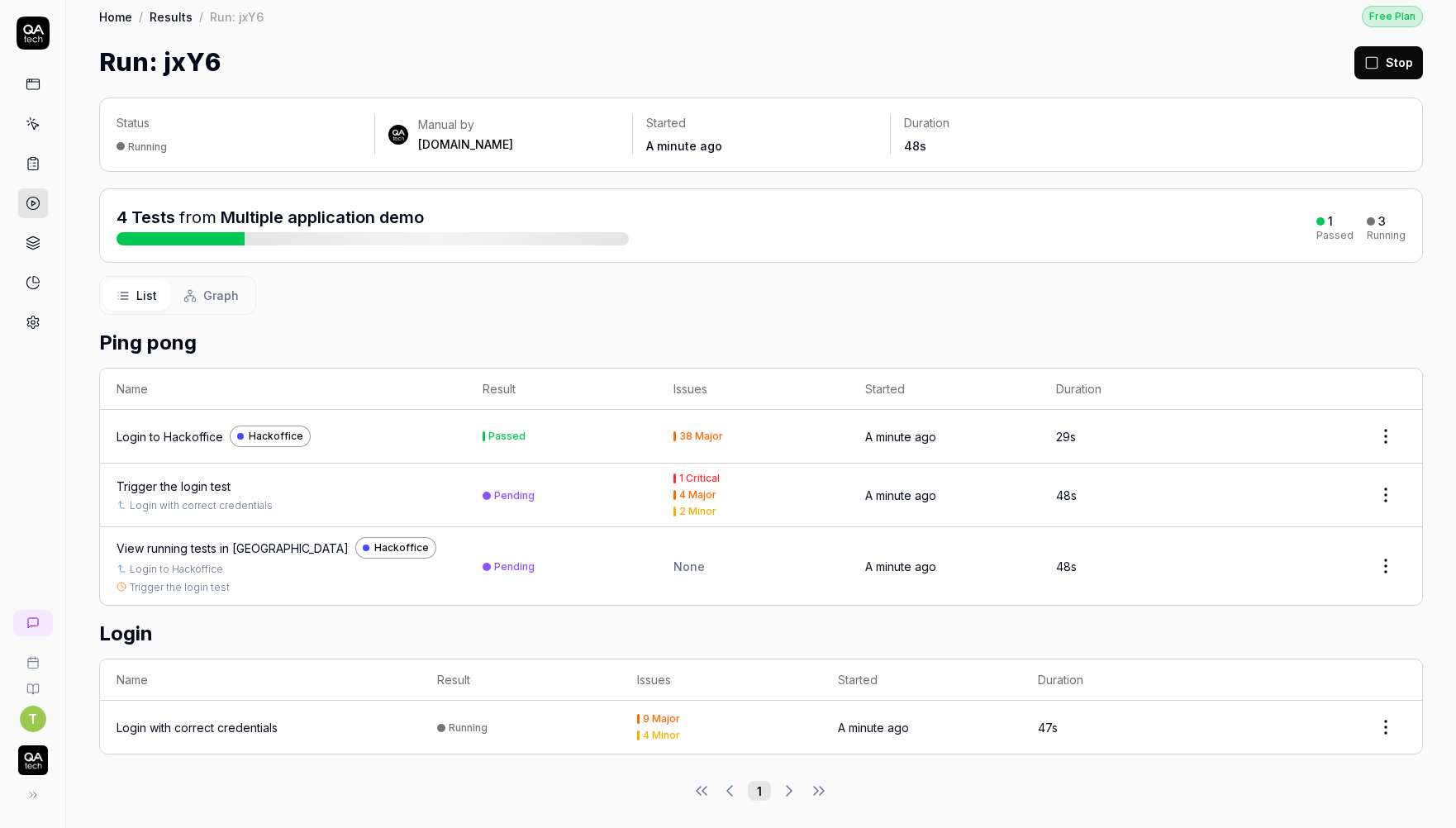
click at [600, 84] on div "Status Running Manual by QA.tech Started A minute ago Duration 48s 4 Tests from…" at bounding box center [761, 457] width 1390 height 753
click at [200, 478] on div "Trigger the login test" at bounding box center [173, 486] width 114 height 18
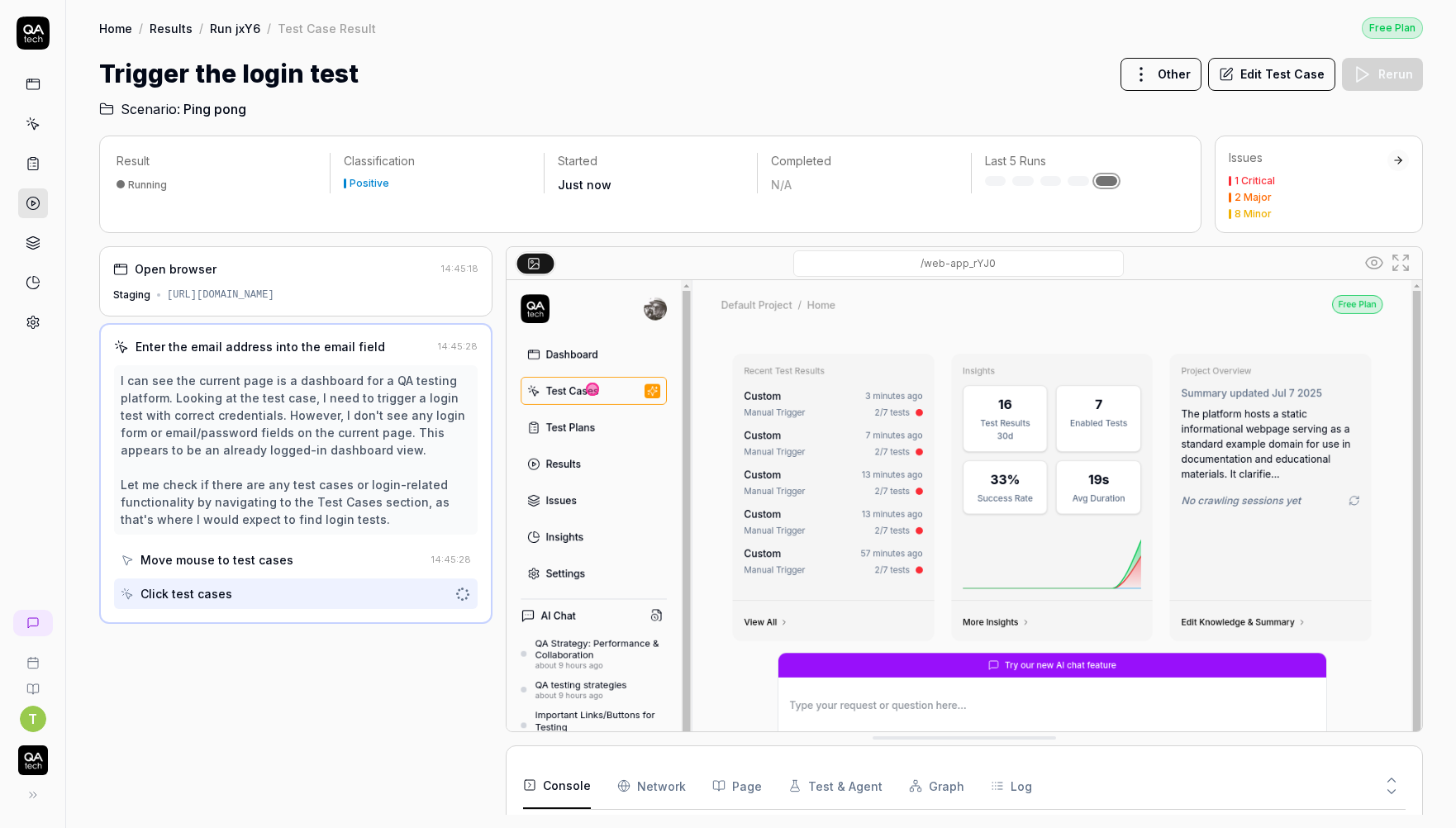
scroll to position [79, 0]
click at [947, 116] on h2 "Scenario: Ping pong" at bounding box center [760, 106] width 1324 height 26
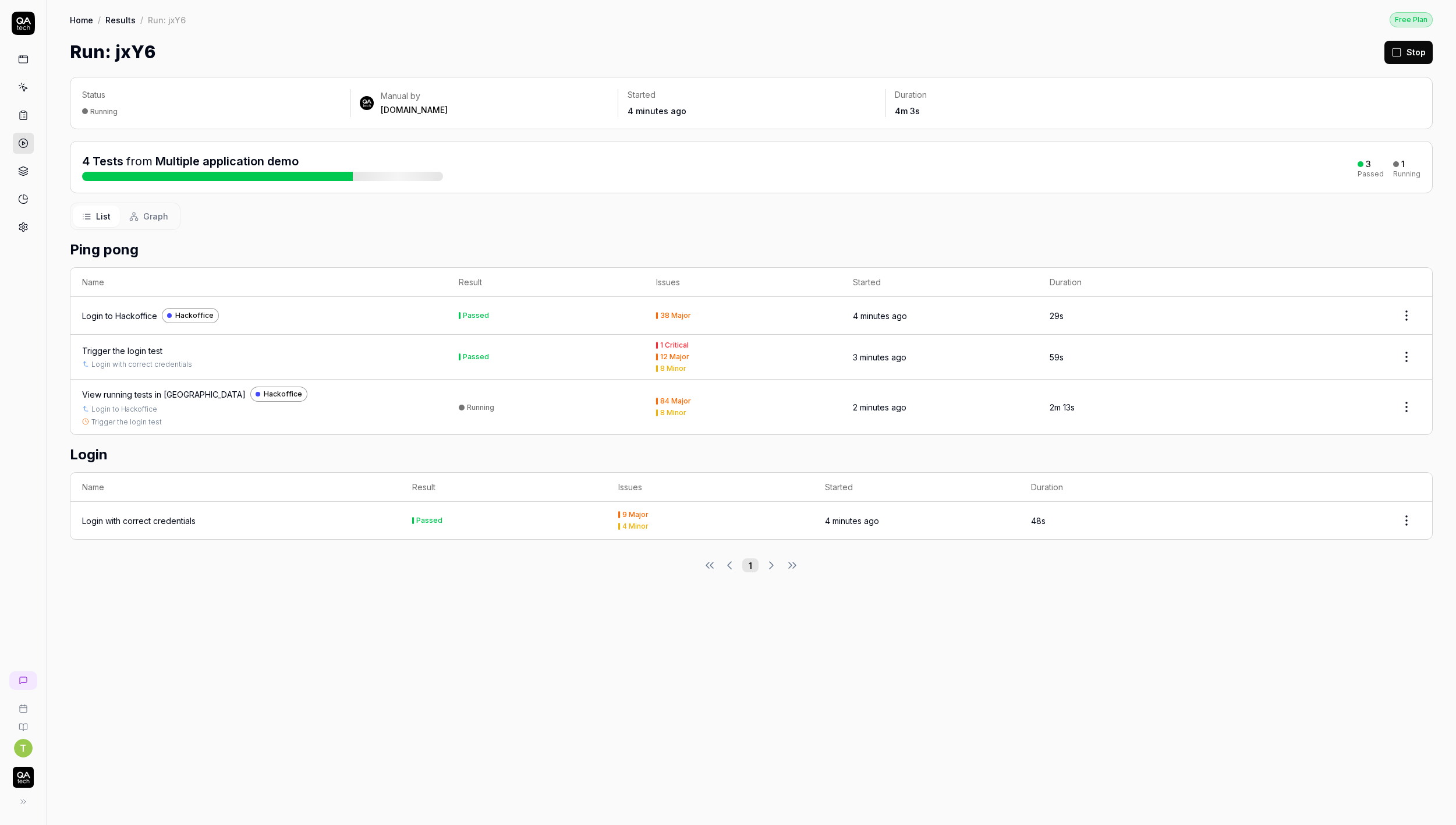
click at [151, 223] on button "Graph" at bounding box center [149, 216] width 58 height 22
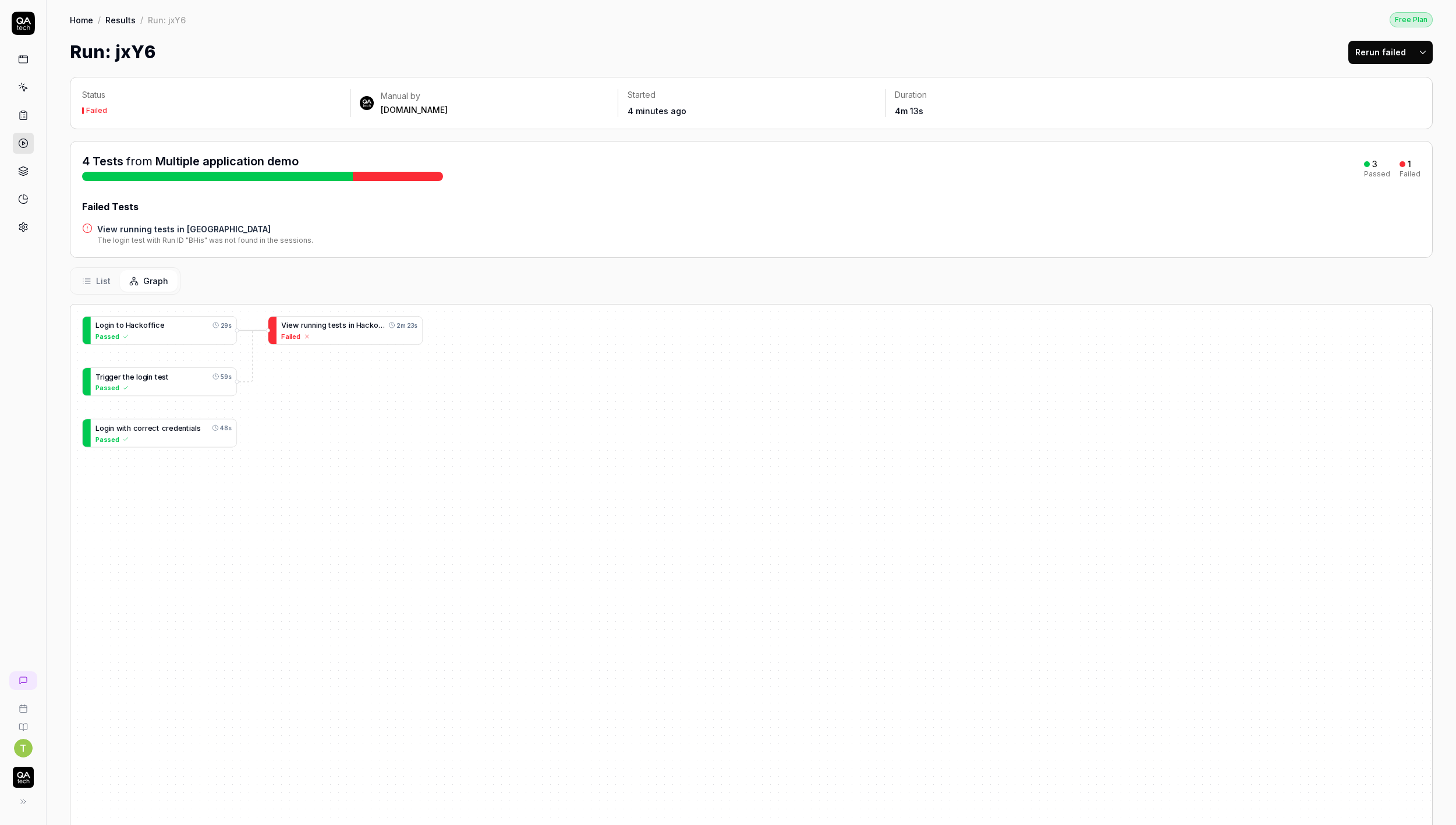
click at [111, 280] on button "List" at bounding box center [96, 281] width 47 height 22
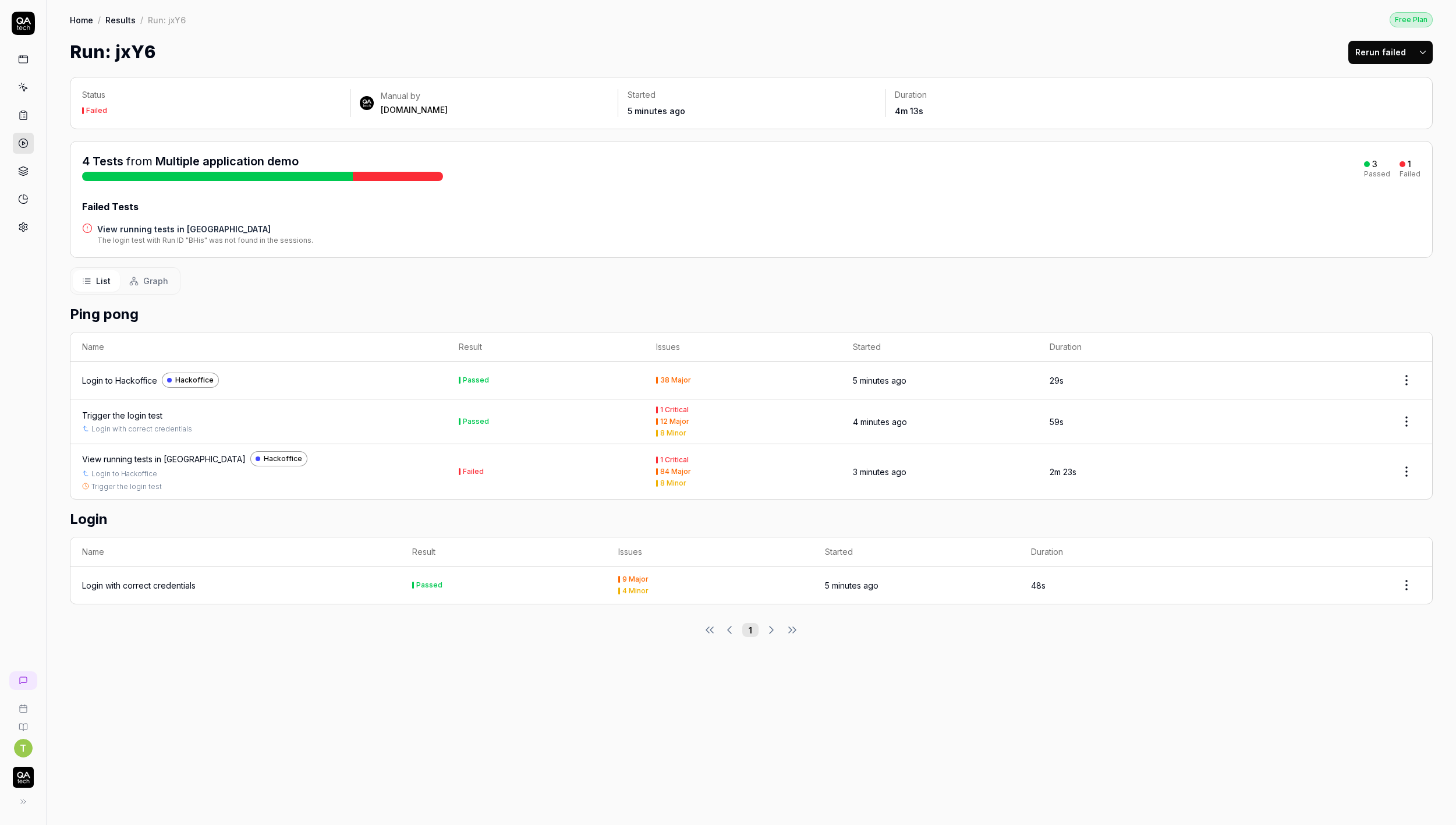
click at [174, 286] on button "Graph" at bounding box center [149, 281] width 58 height 22
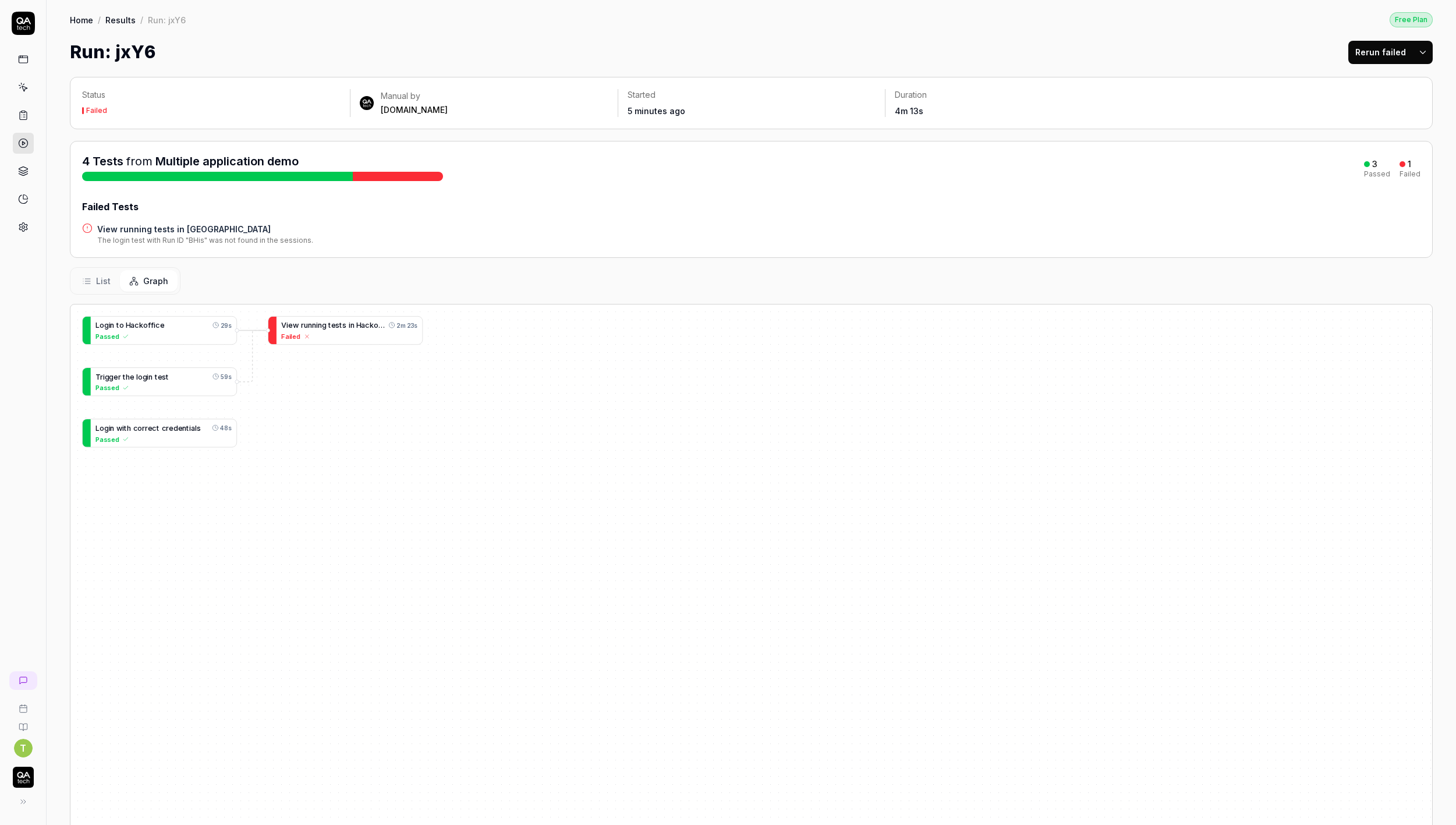
click at [106, 281] on span "List" at bounding box center [103, 281] width 14 height 12
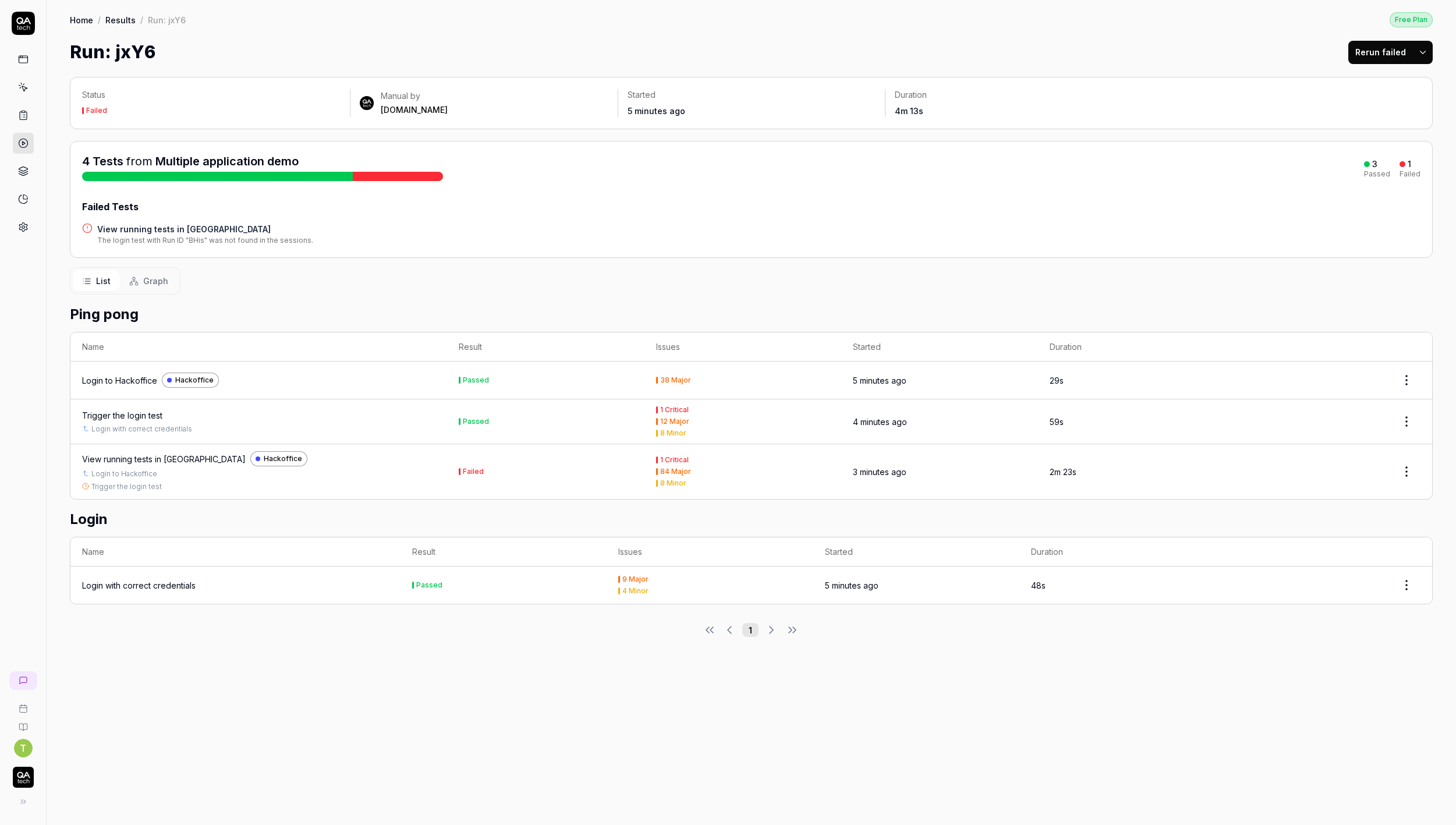
click at [144, 278] on span "Graph" at bounding box center [155, 281] width 25 height 12
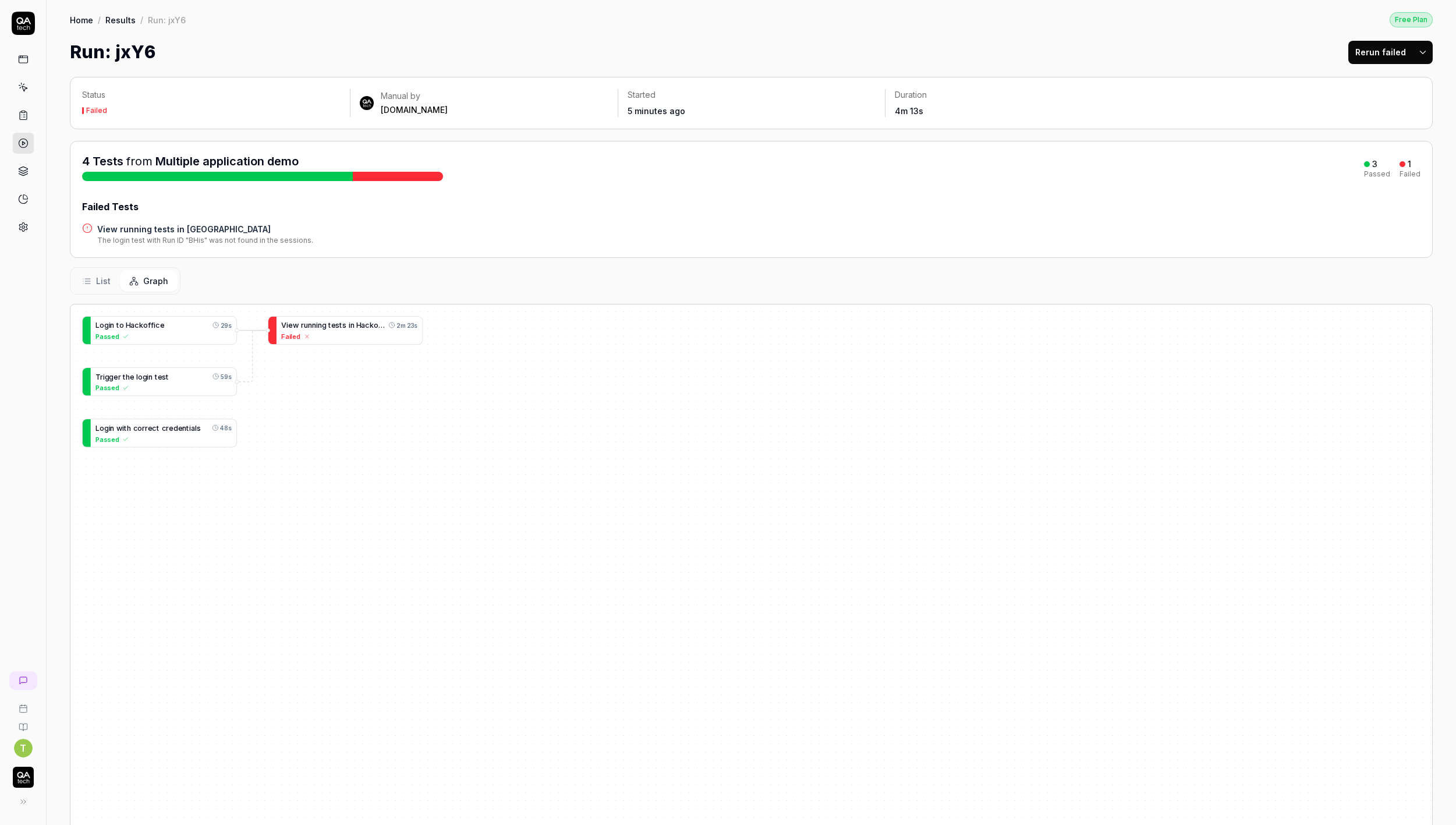
click at [102, 281] on span "List" at bounding box center [103, 281] width 14 height 12
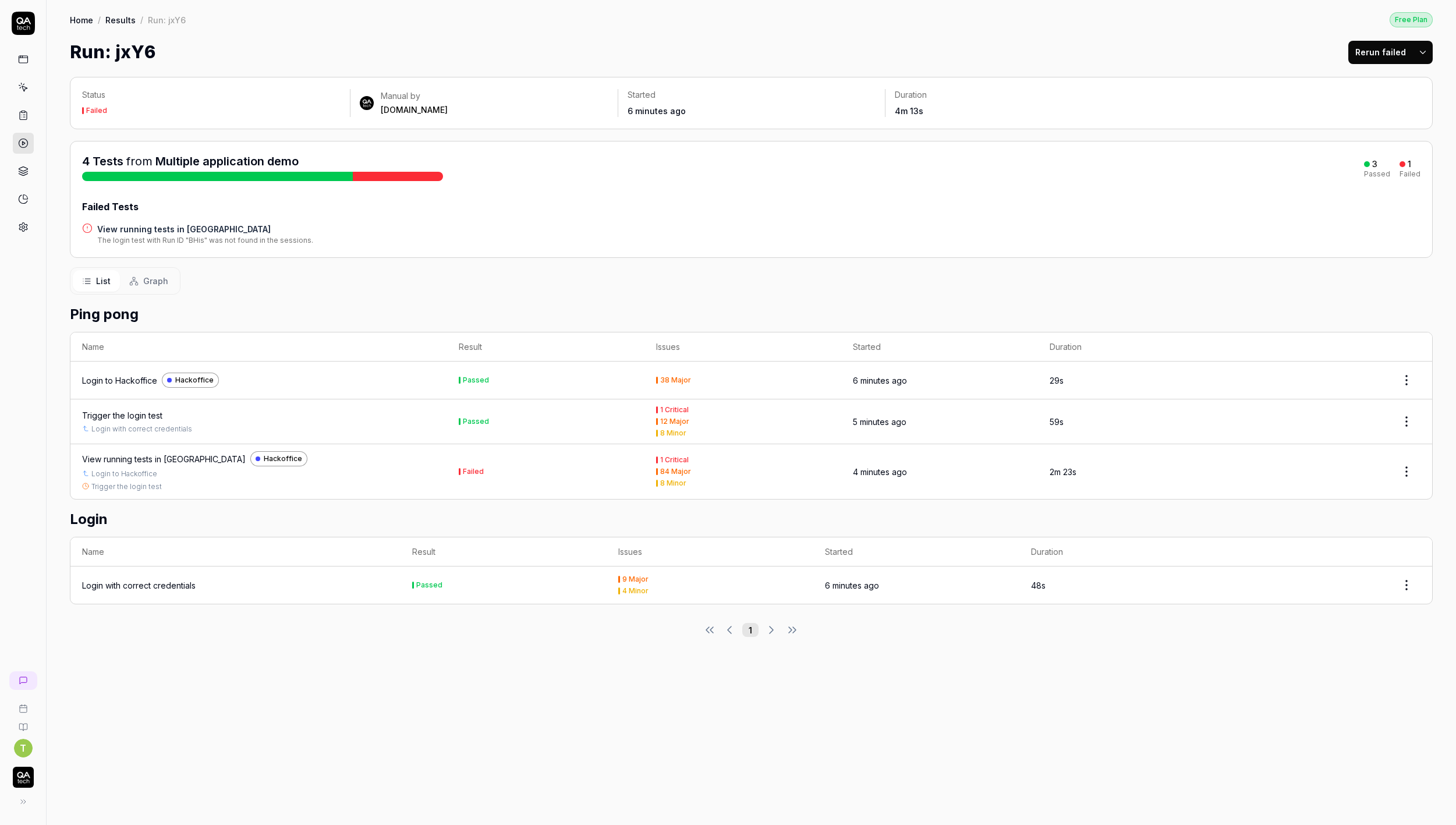
click at [134, 415] on div "Trigger the login test" at bounding box center [122, 416] width 80 height 12
click at [132, 414] on div "Trigger the login test" at bounding box center [122, 416] width 80 height 12
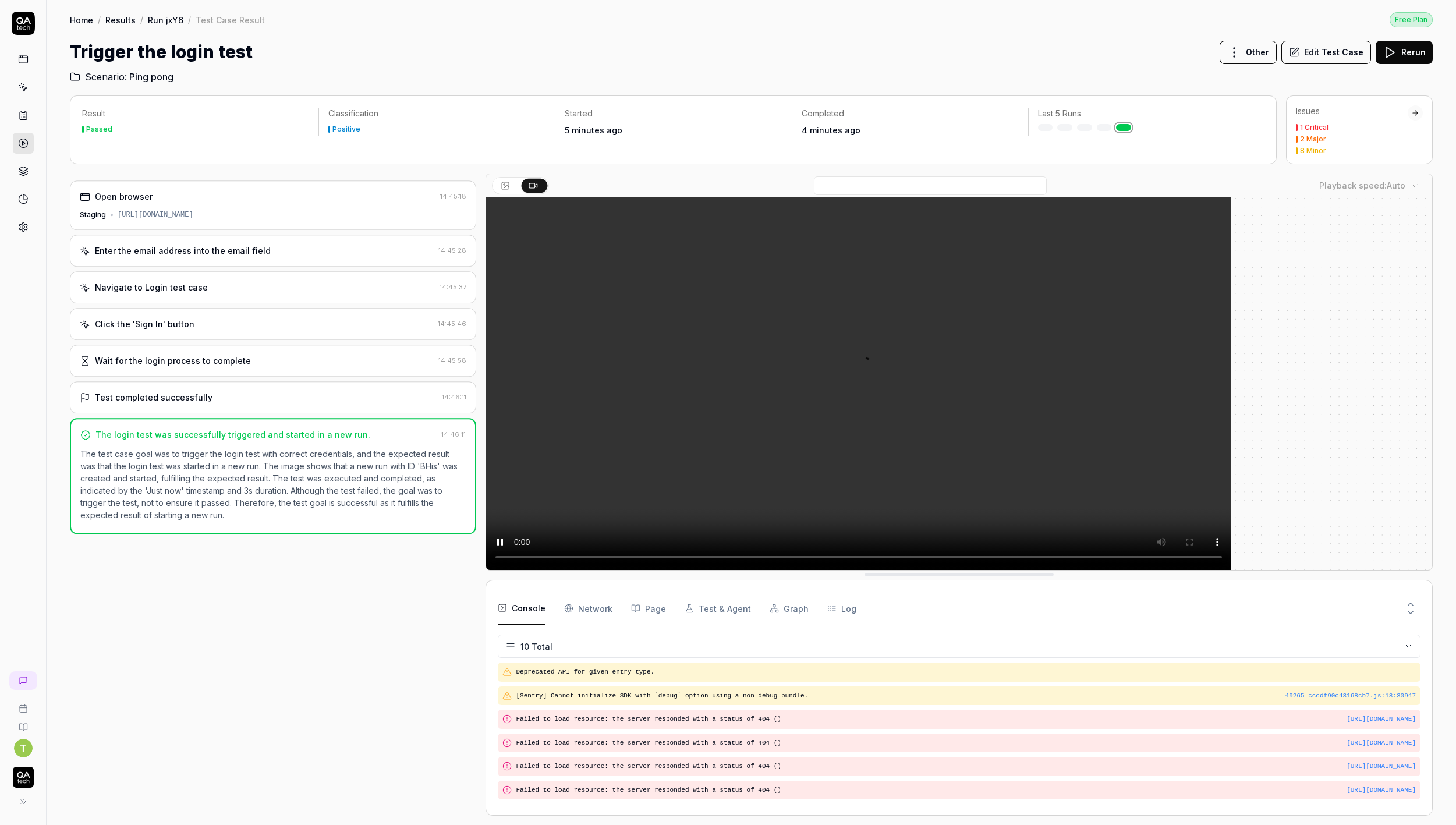
scroll to position [150, 0]
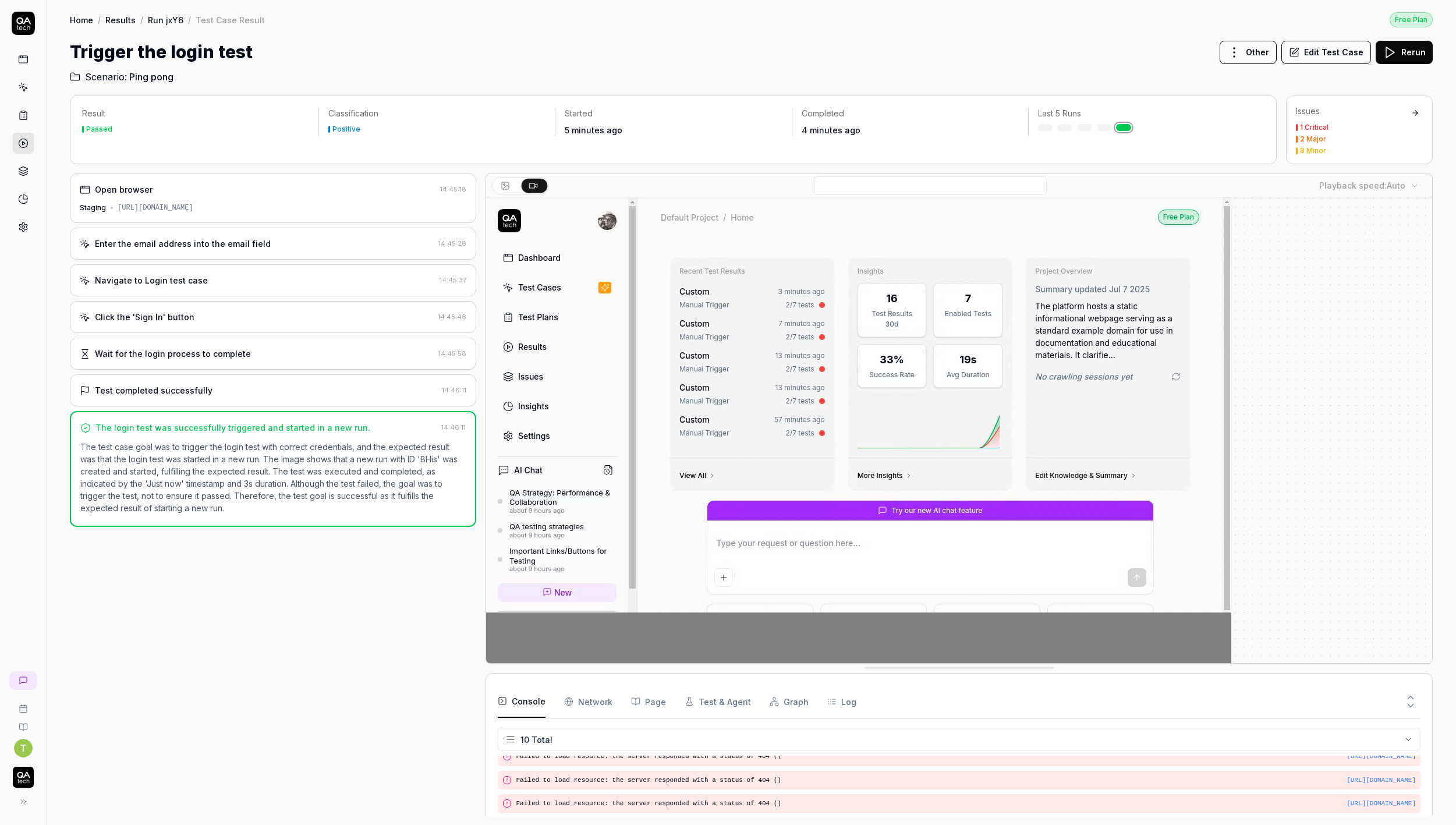
drag, startPoint x: 1355, startPoint y: 54, endPoint x: 1339, endPoint y: 59, distance: 16.8
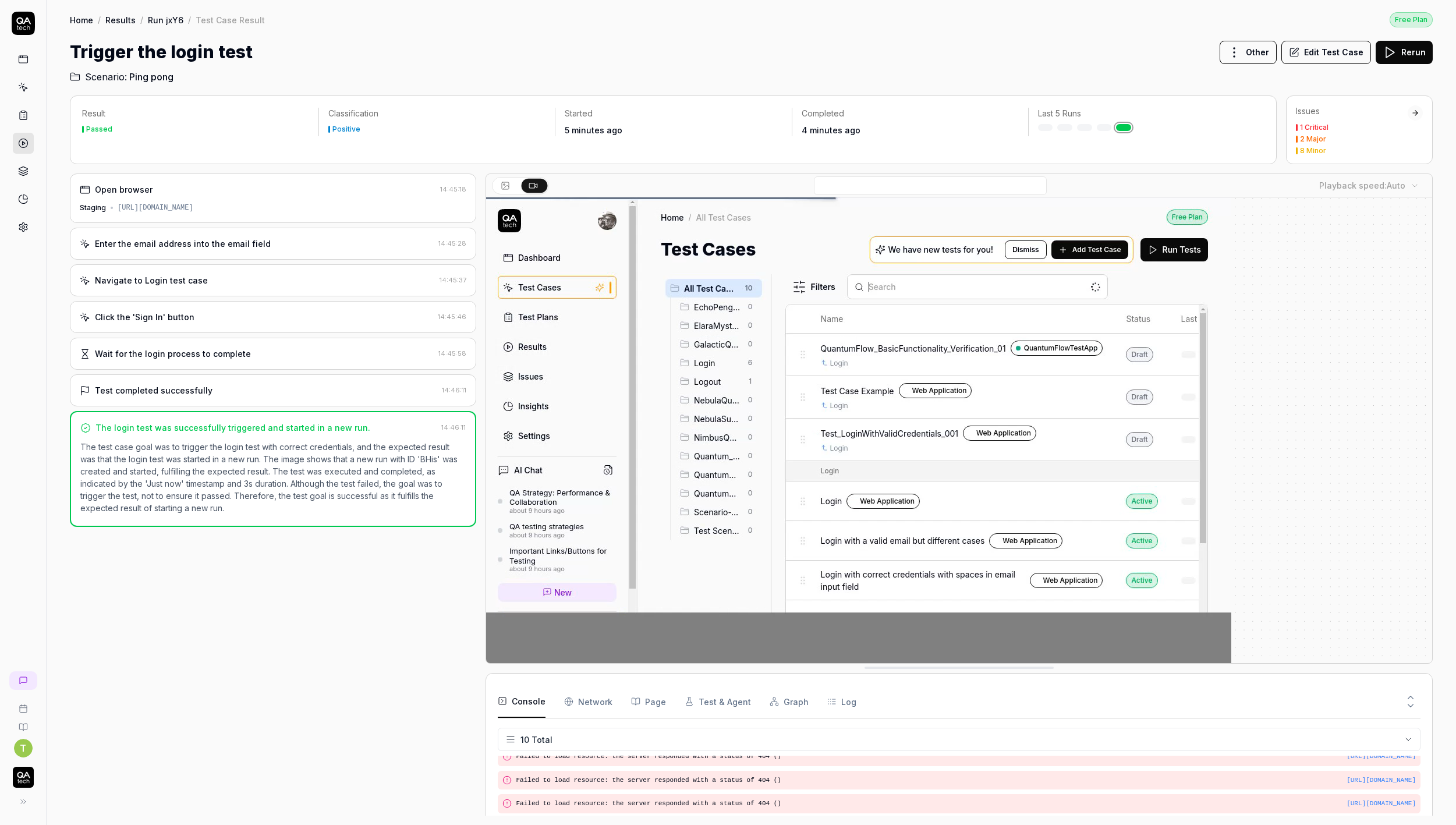
click at [1355, 54] on button "Edit Test Case" at bounding box center [1326, 52] width 90 height 23
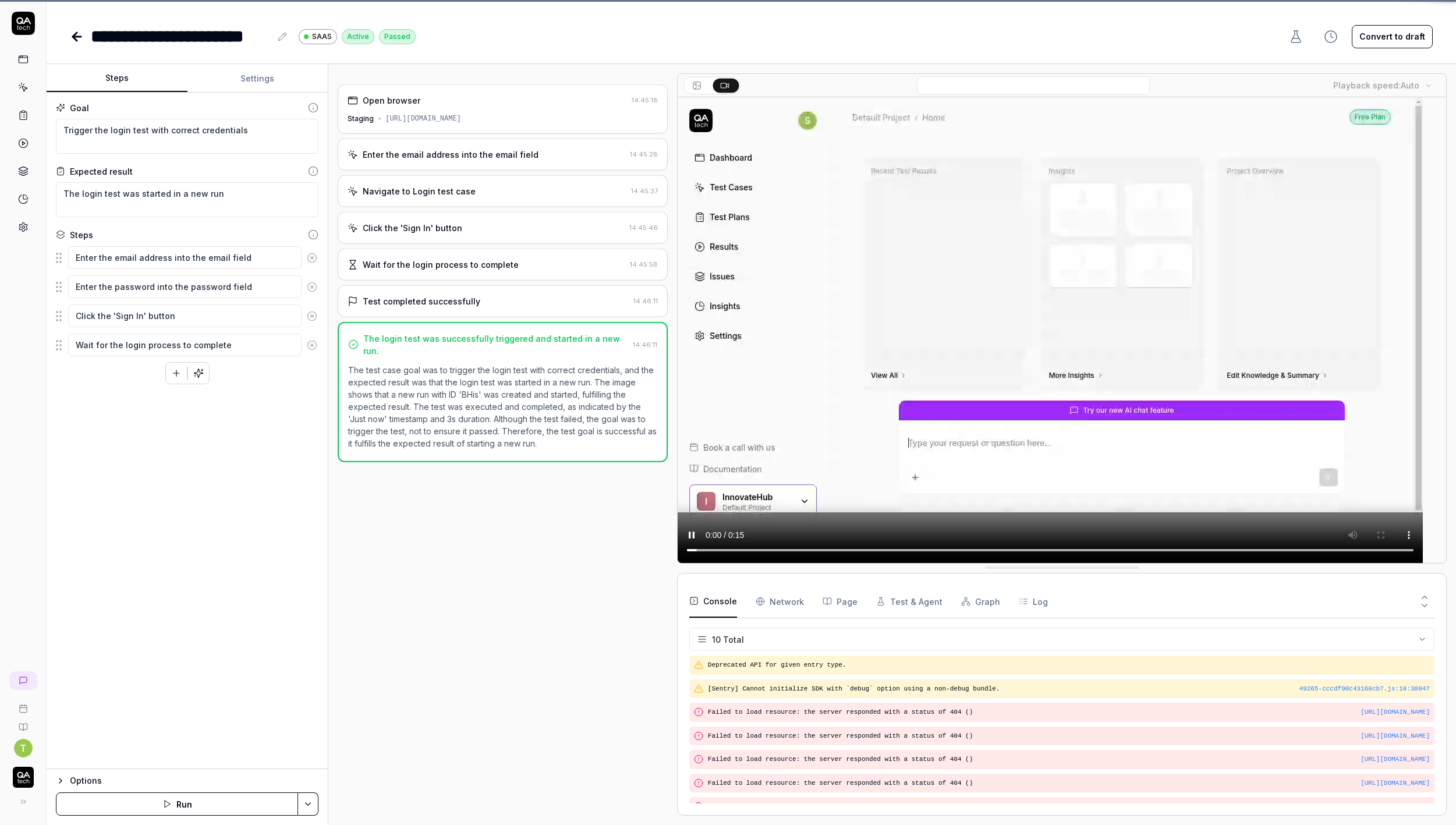
scroll to position [82, 0]
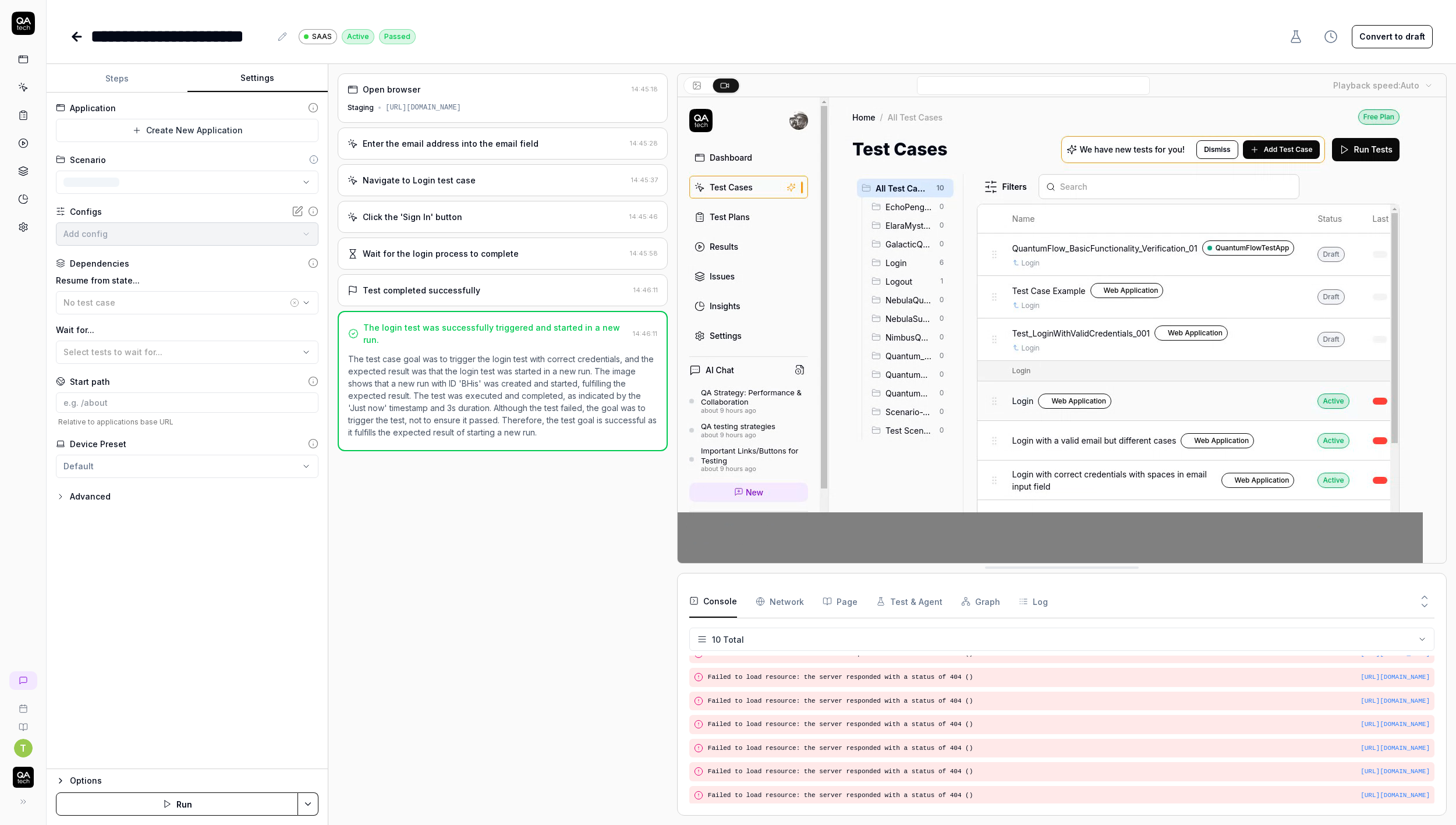
click at [246, 75] on button "Settings" at bounding box center [257, 78] width 141 height 28
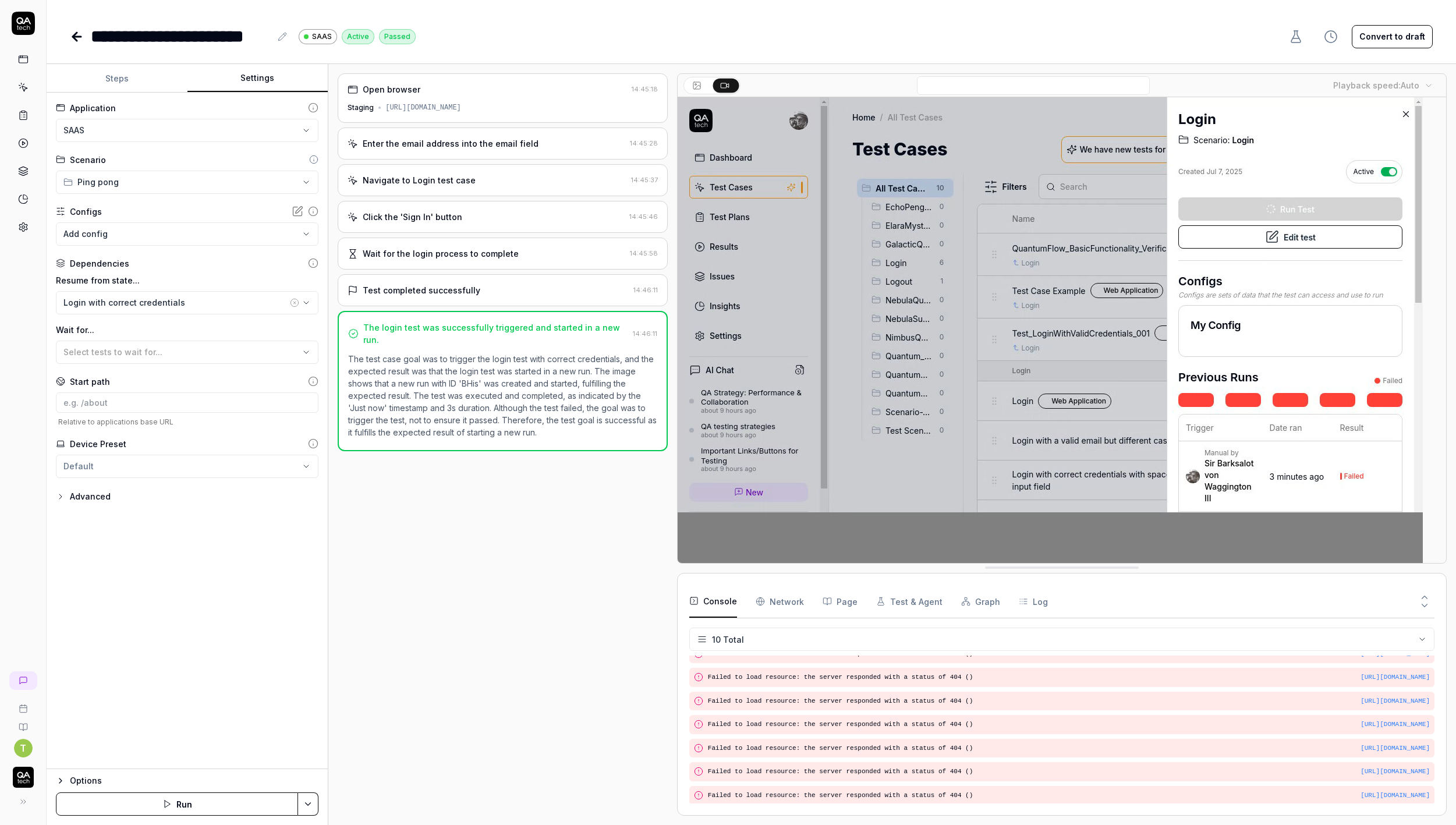
click at [70, 32] on icon at bounding box center [77, 37] width 14 height 14
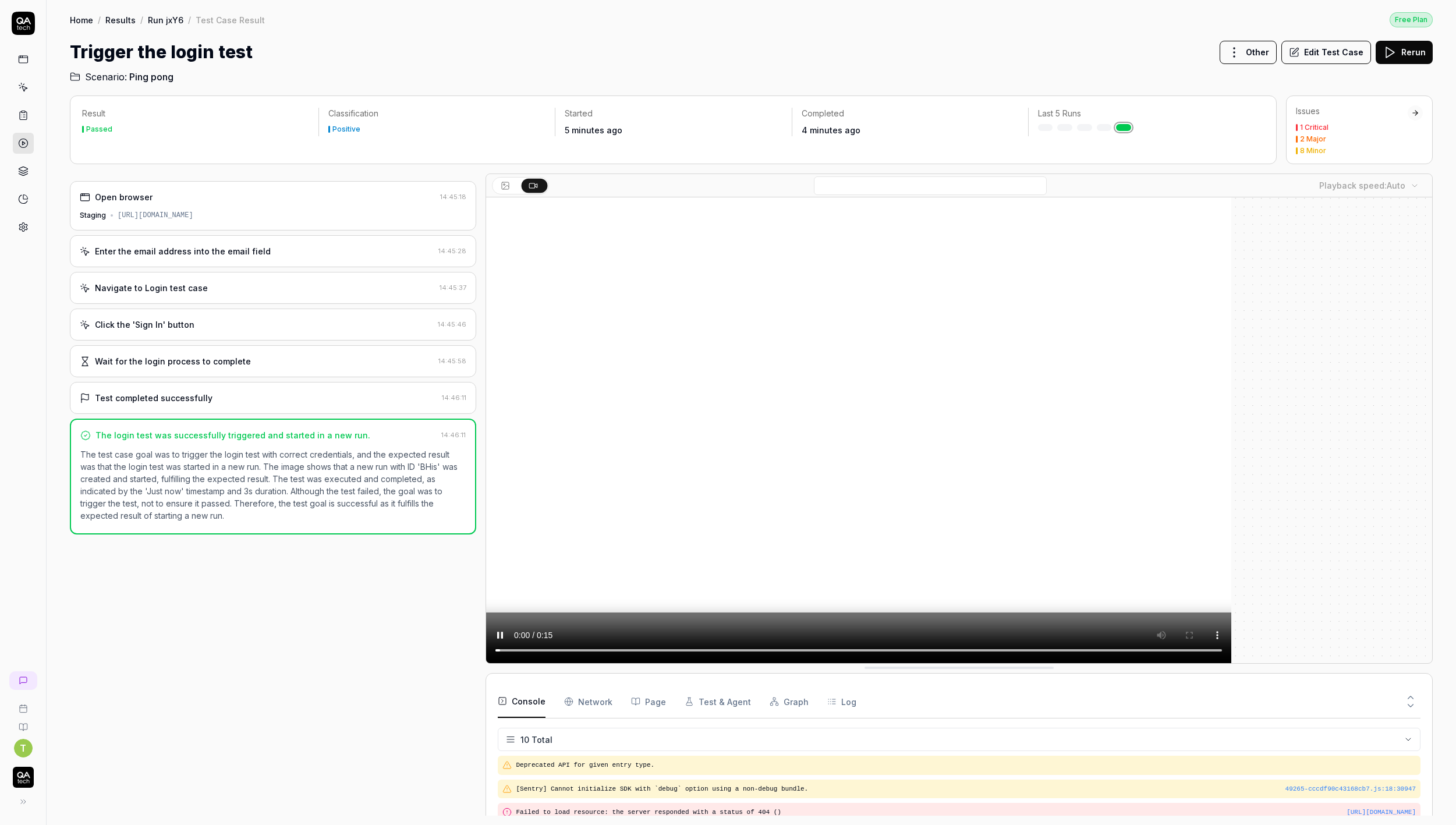
scroll to position [150, 0]
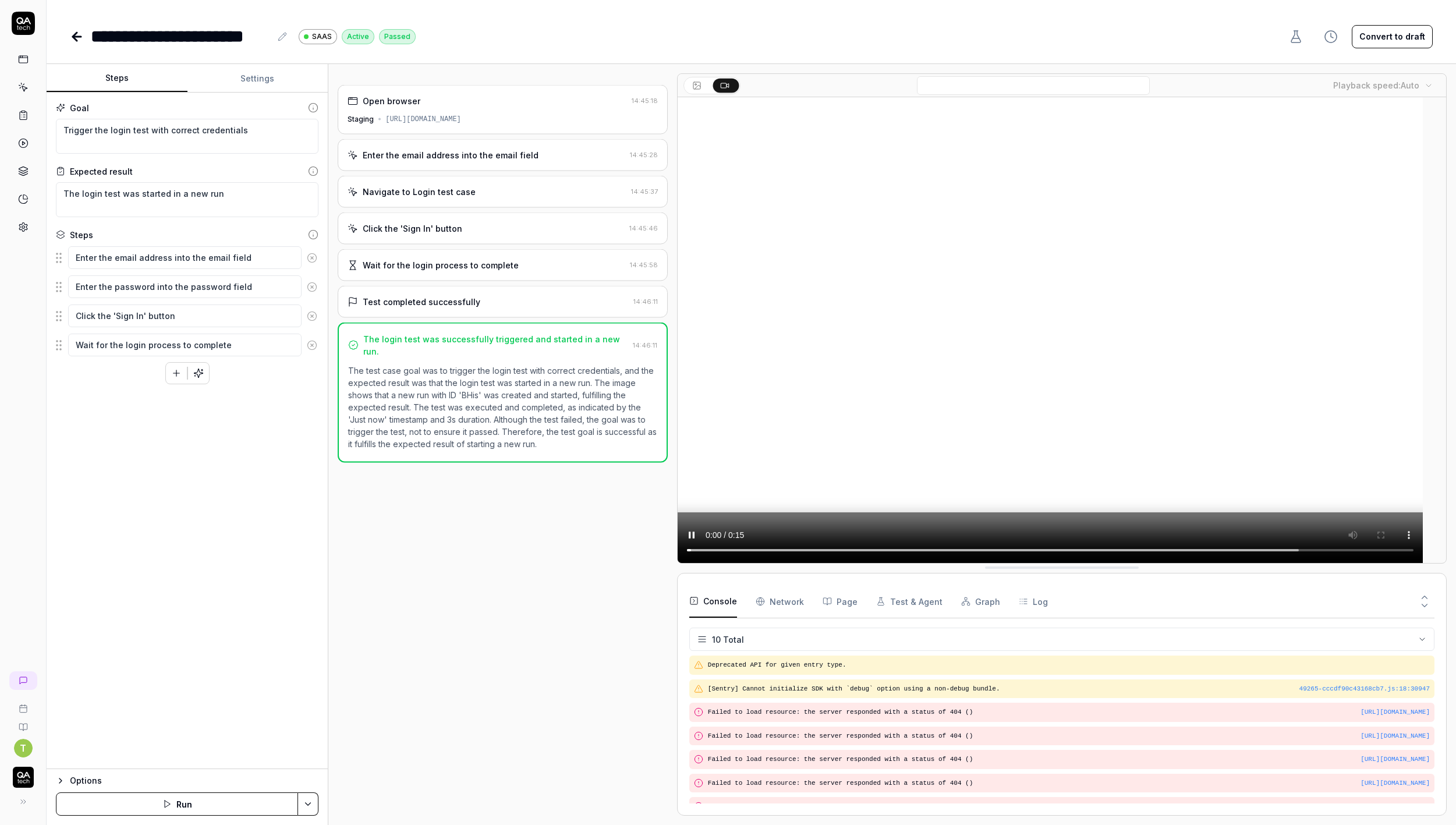
scroll to position [82, 0]
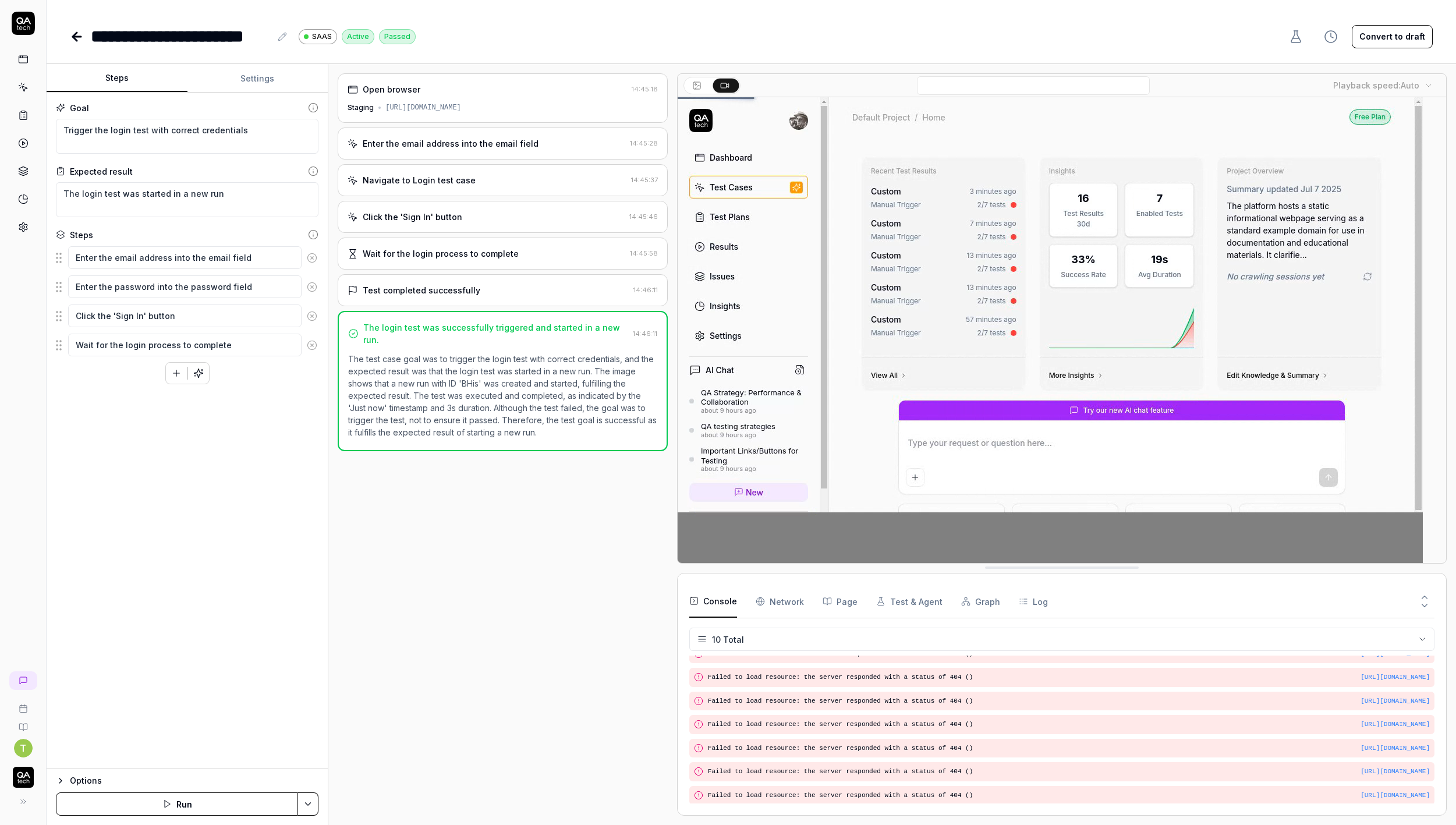
click at [82, 39] on icon at bounding box center [77, 37] width 14 height 14
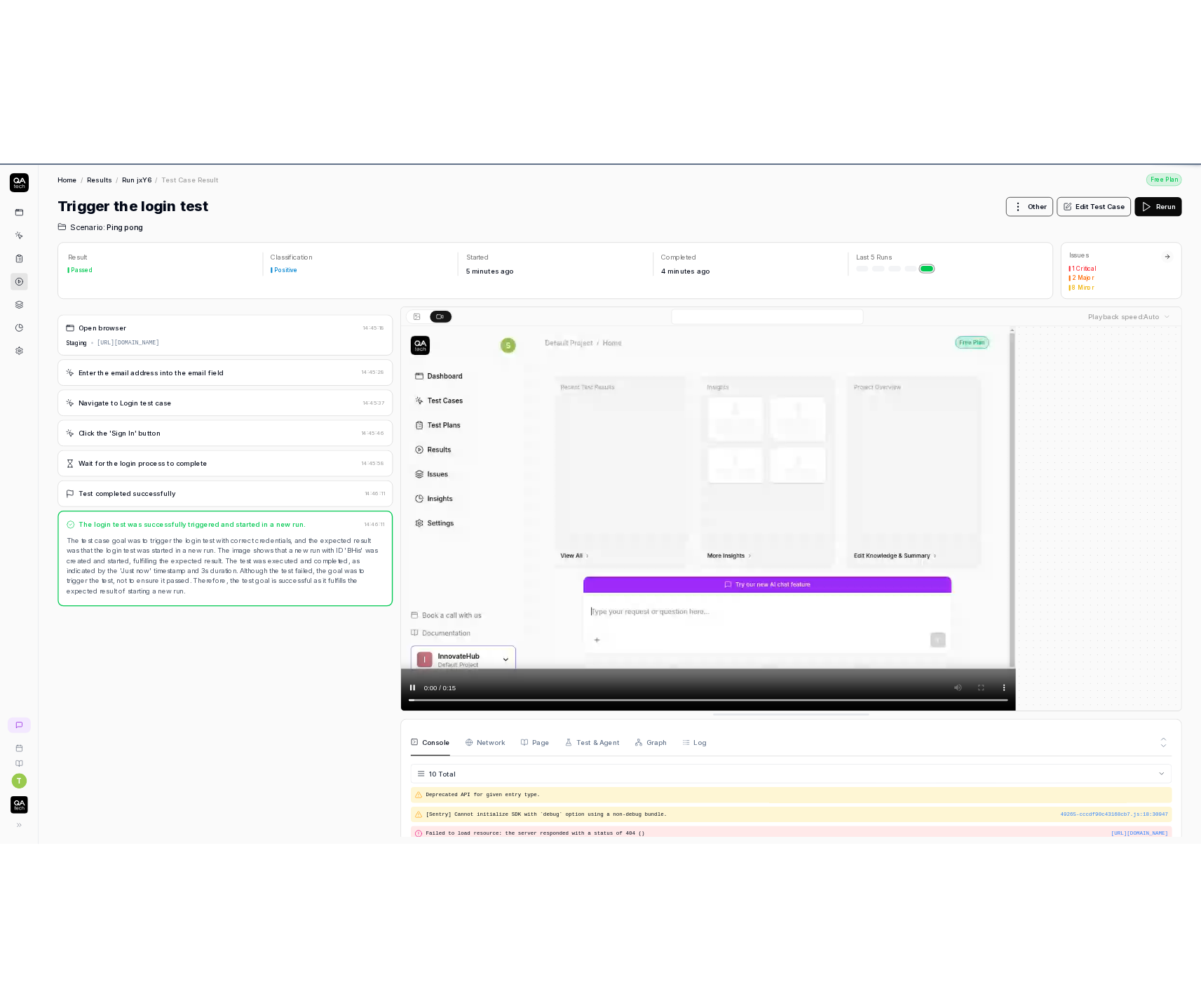
scroll to position [181, 0]
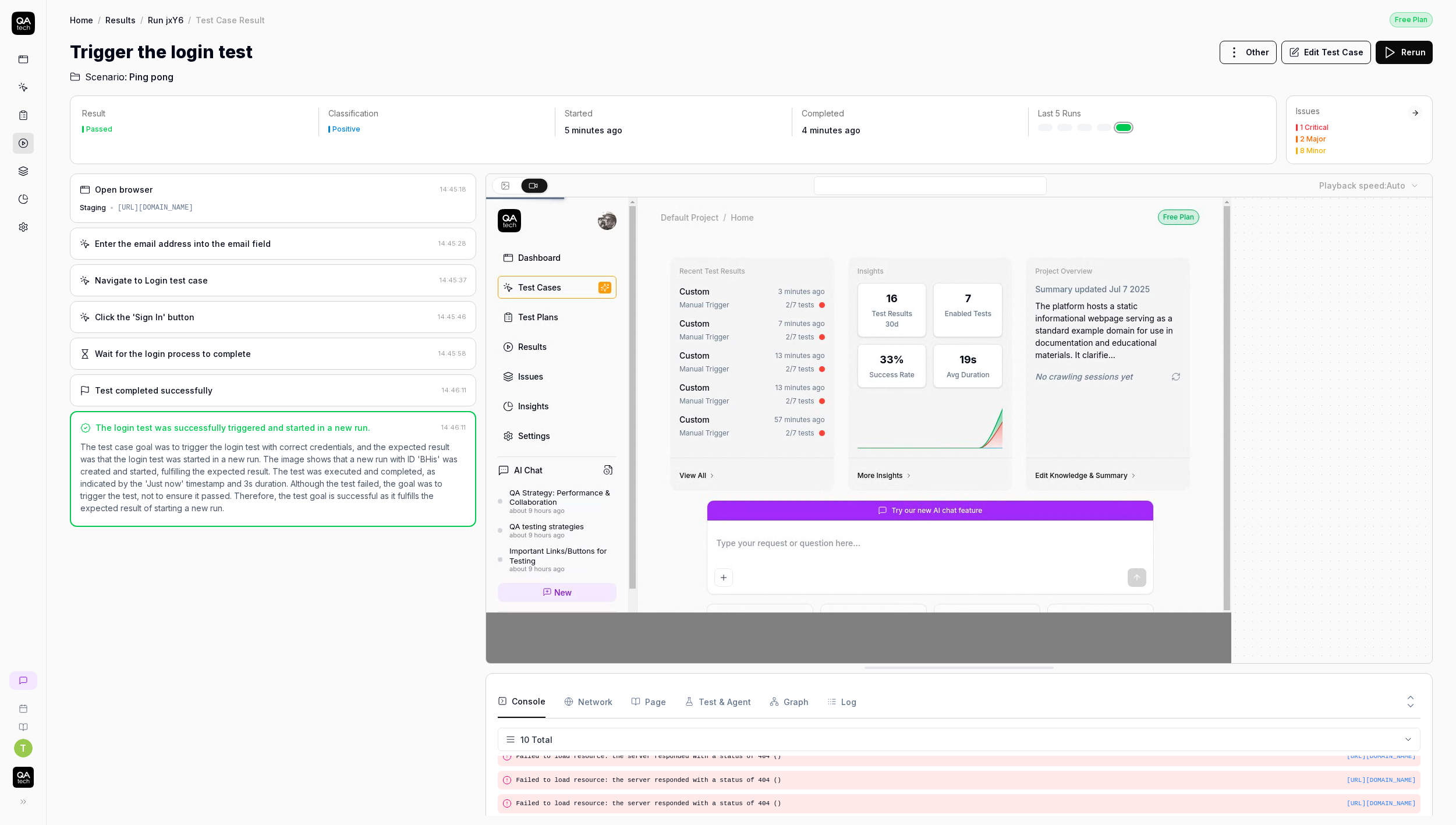
click at [162, 21] on link "Run jxY6" at bounding box center [165, 19] width 35 height 12
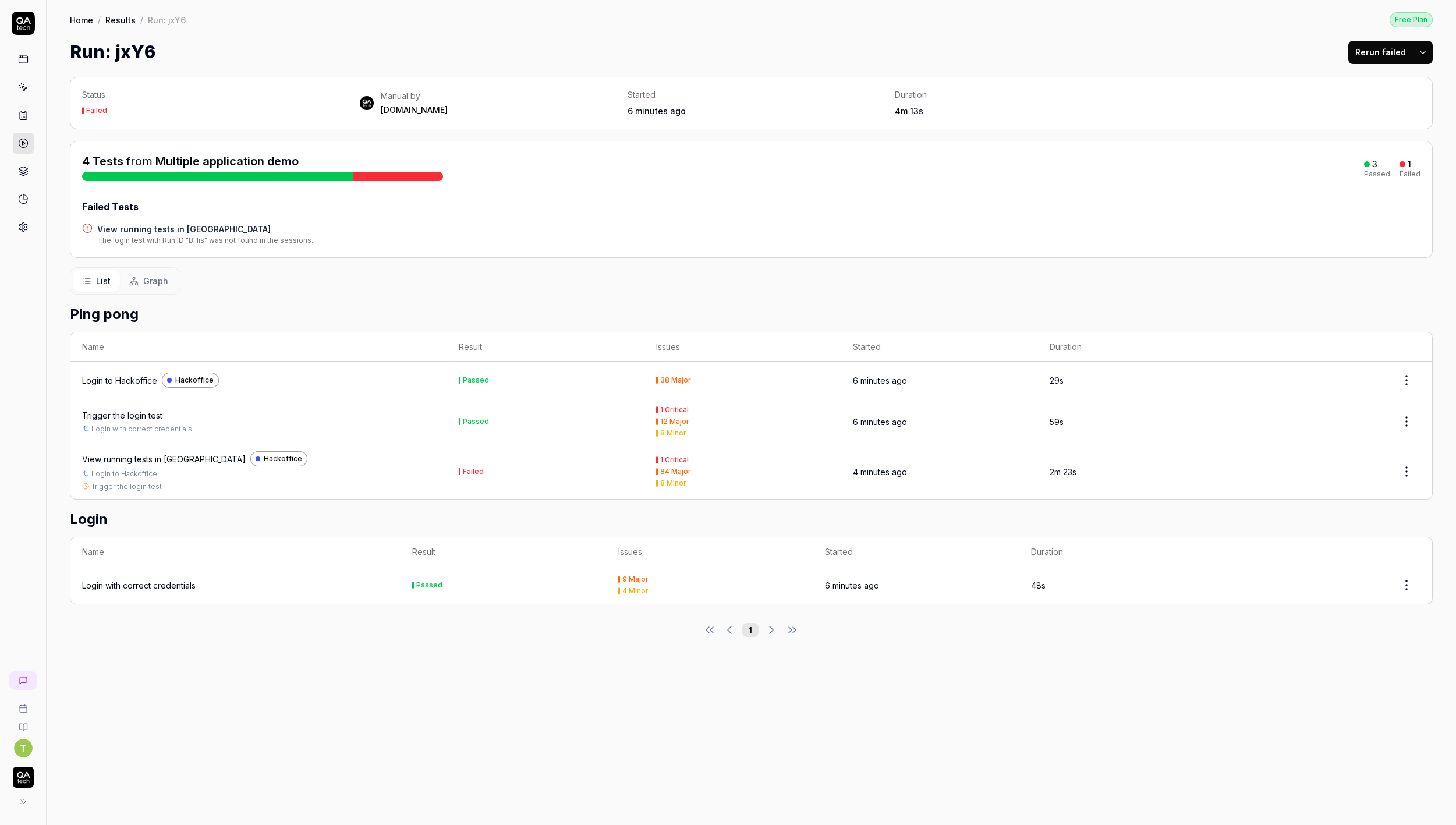
click at [149, 279] on span "Graph" at bounding box center [155, 281] width 25 height 12
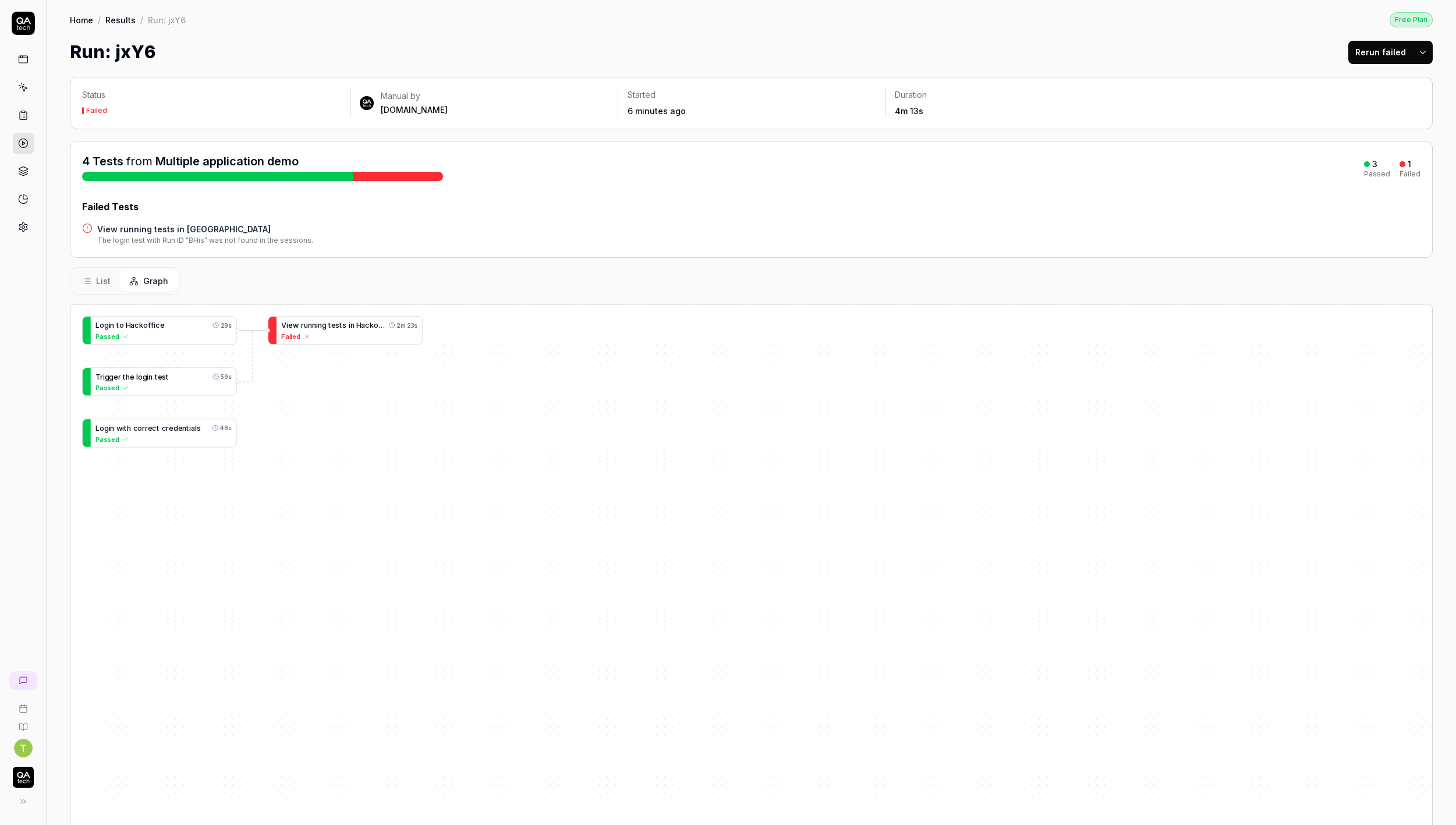
click at [101, 275] on span "List" at bounding box center [103, 281] width 14 height 12
